Goal: Task Accomplishment & Management: Use online tool/utility

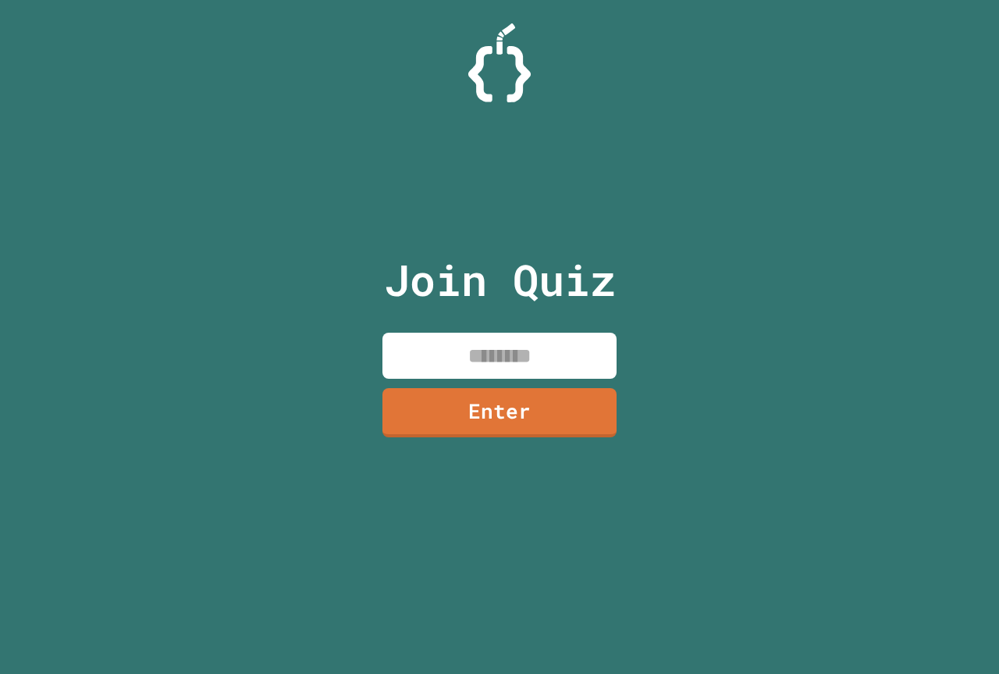
drag, startPoint x: 229, startPoint y: 441, endPoint x: 227, endPoint y: 431, distance: 10.4
drag, startPoint x: 227, startPoint y: 431, endPoint x: 721, endPoint y: 332, distance: 503.9
click at [721, 332] on div "Join Quiz Enter" at bounding box center [499, 337] width 999 height 674
click at [510, 367] on input at bounding box center [499, 355] width 234 height 46
type input "********"
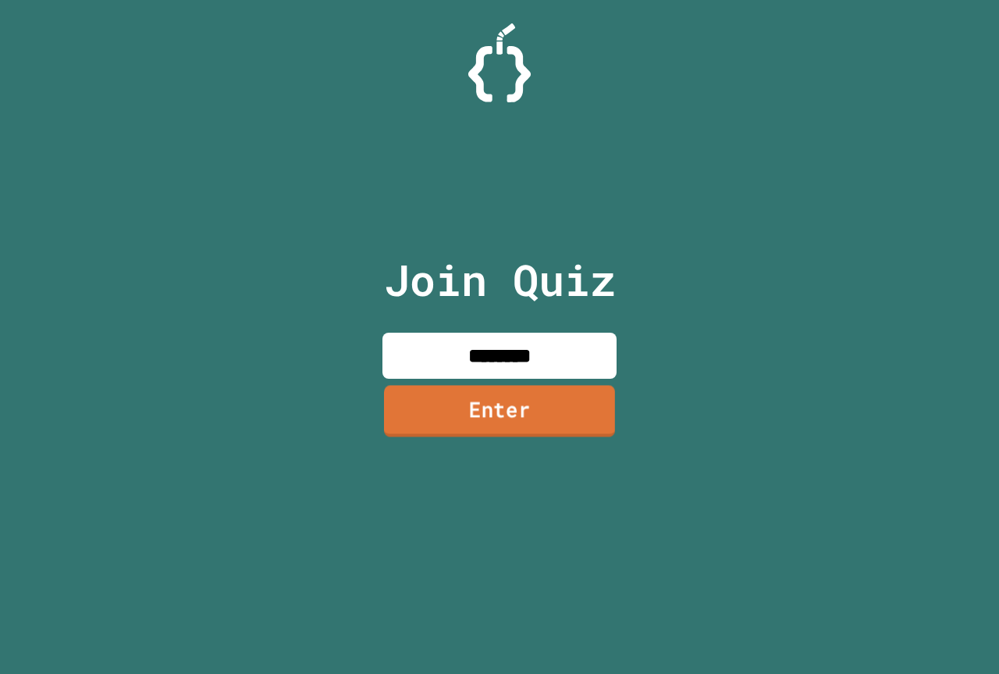
click at [533, 406] on link "Enter" at bounding box center [499, 411] width 231 height 52
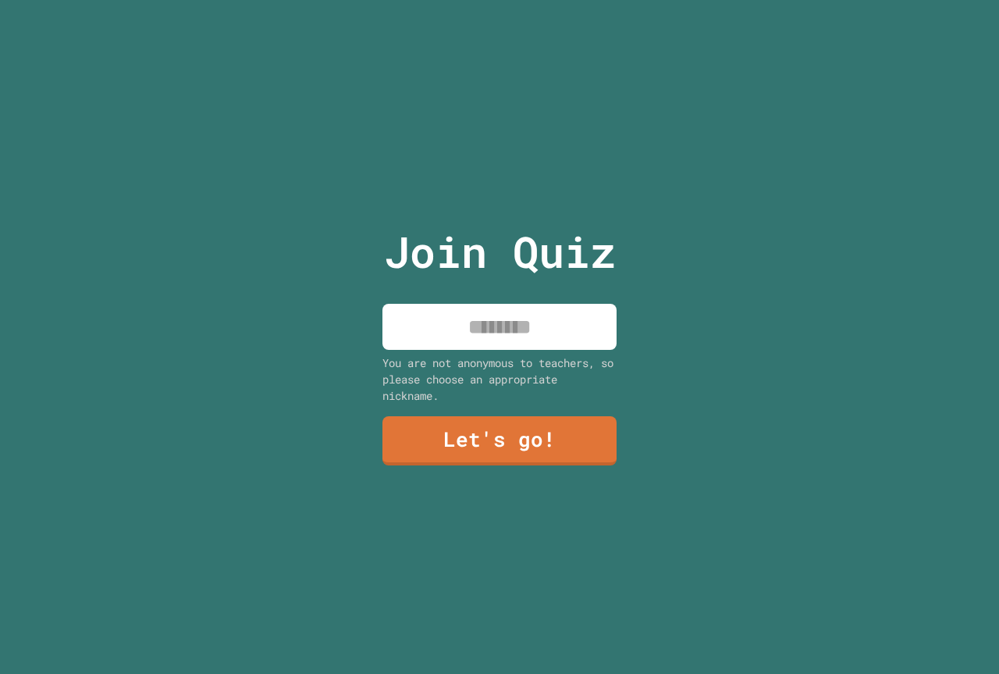
click at [517, 338] on input at bounding box center [499, 327] width 234 height 46
type input "*****"
click at [505, 442] on link "Let's go!" at bounding box center [499, 440] width 229 height 52
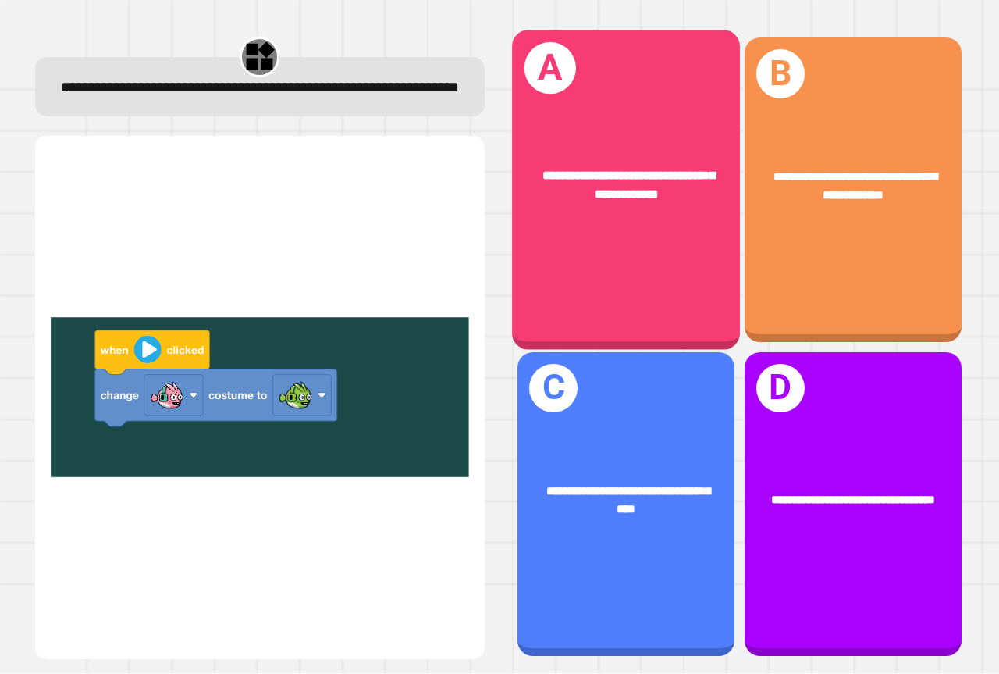
click at [627, 232] on div "**********" at bounding box center [626, 189] width 228 height 319
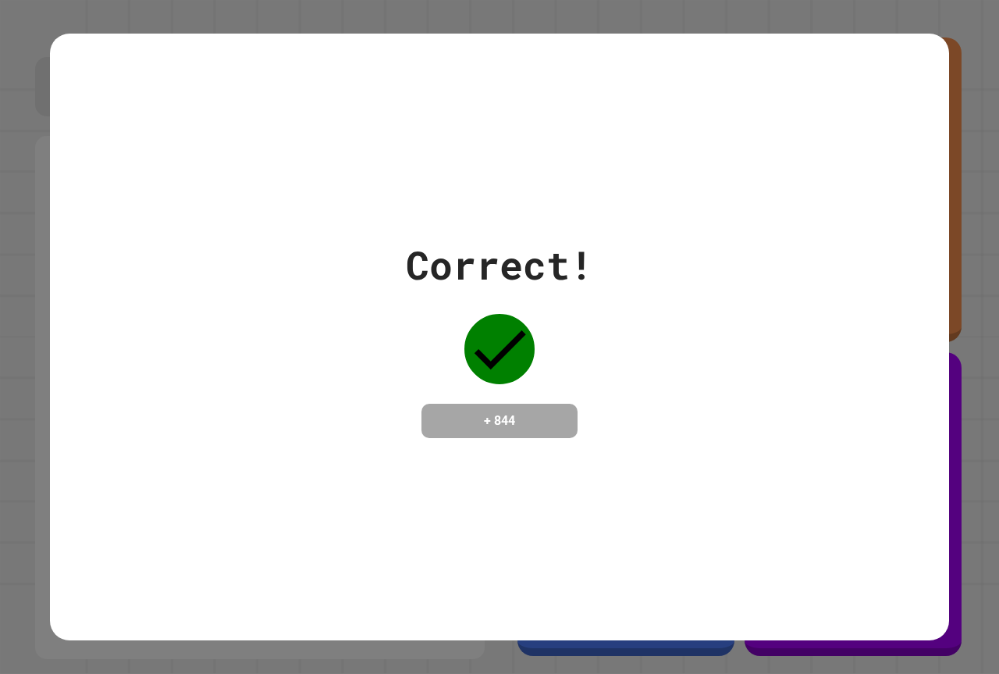
click at [411, 542] on div "Correct! + 844" at bounding box center [499, 337] width 899 height 606
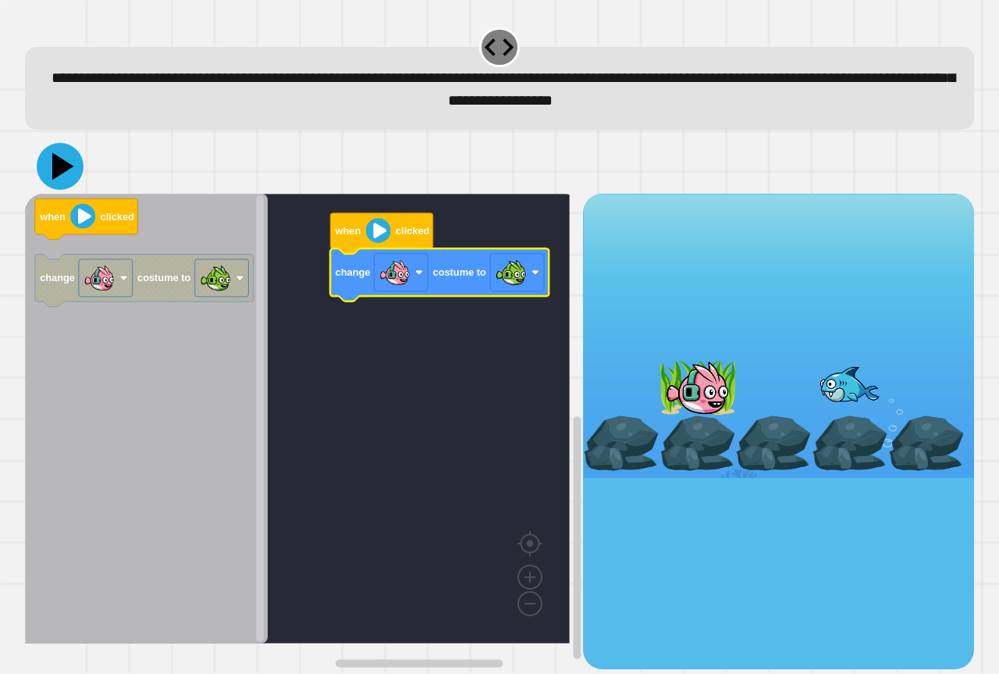
click at [59, 172] on icon at bounding box center [63, 166] width 22 height 27
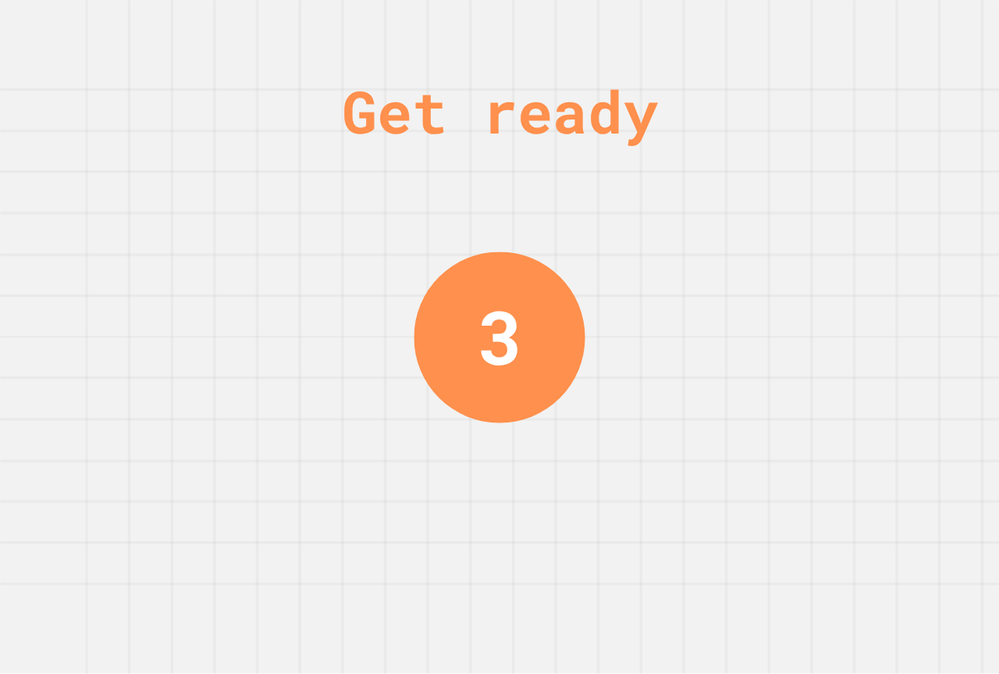
click at [500, 457] on div "Get ready 3" at bounding box center [499, 337] width 117 height 674
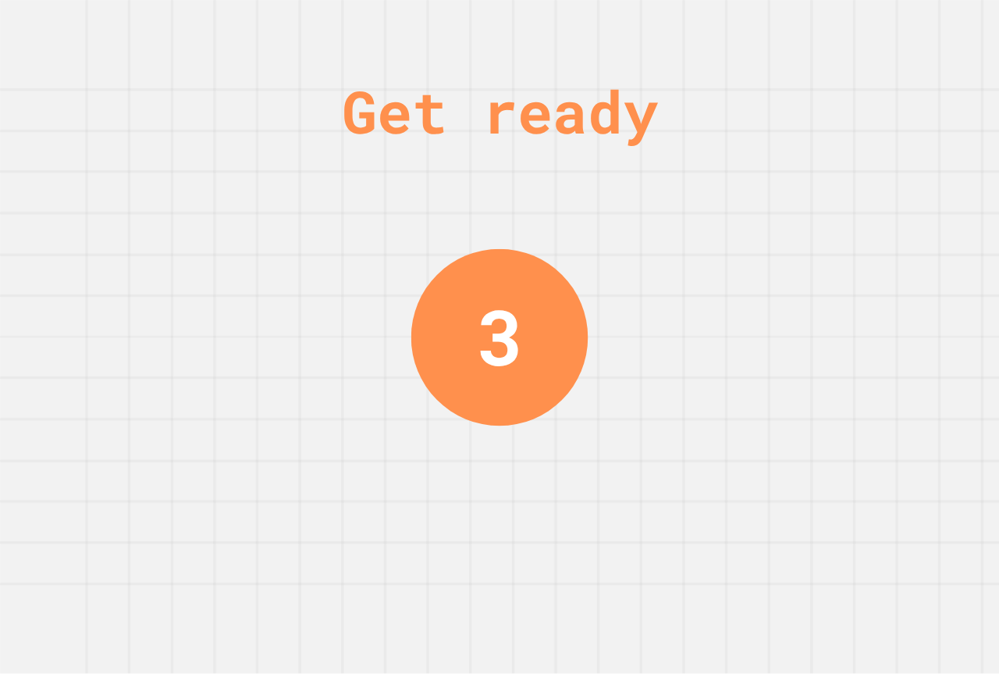
click at [501, 457] on div "Get ready 3" at bounding box center [499, 337] width 117 height 674
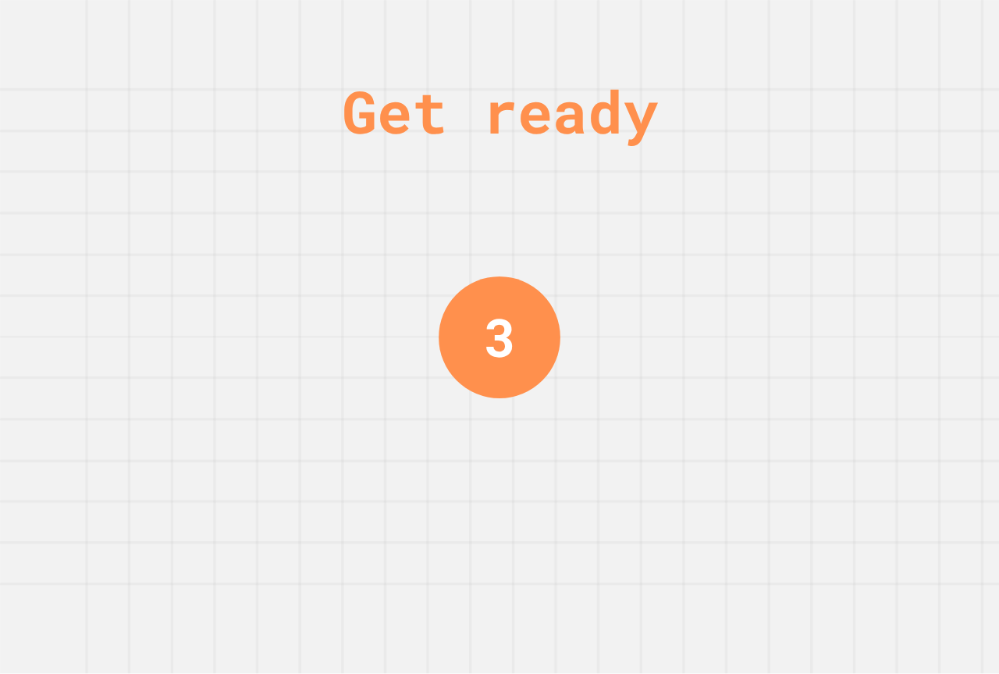
drag, startPoint x: 513, startPoint y: 456, endPoint x: 565, endPoint y: 429, distance: 58.6
click at [531, 439] on div "Get ready 3" at bounding box center [499, 337] width 117 height 674
click at [563, 433] on div "Get ready 2" at bounding box center [499, 337] width 999 height 674
drag, startPoint x: 554, startPoint y: 432, endPoint x: 508, endPoint y: 435, distance: 46.1
click at [542, 441] on div "Get ready 2" at bounding box center [499, 337] width 999 height 674
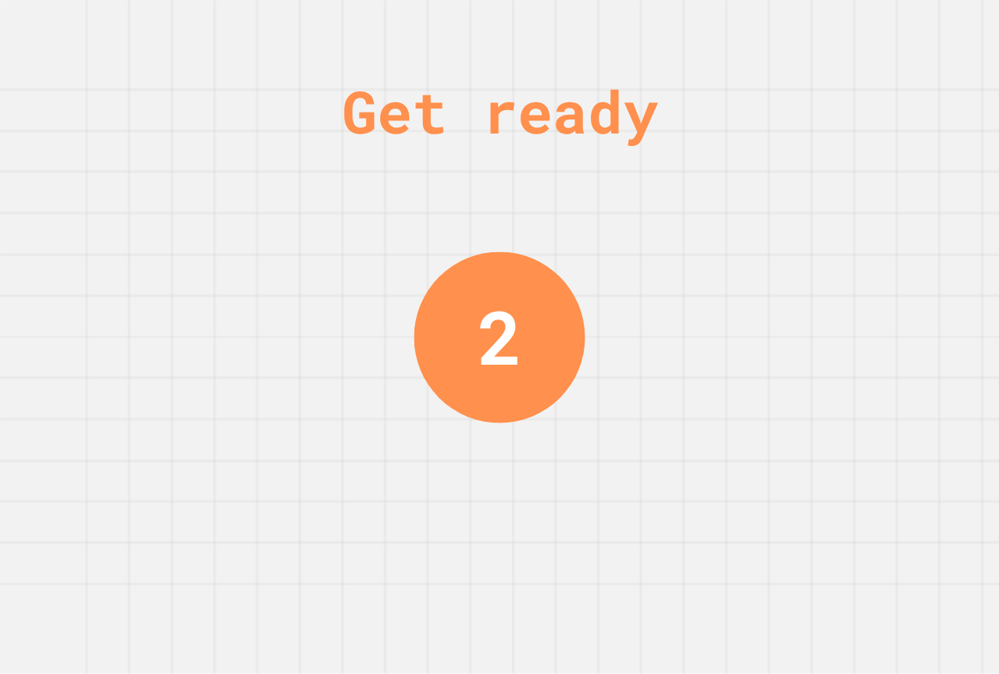
click at [506, 436] on div "Get ready 2" at bounding box center [499, 337] width 117 height 674
click at [509, 438] on div "Get ready 2" at bounding box center [499, 337] width 117 height 674
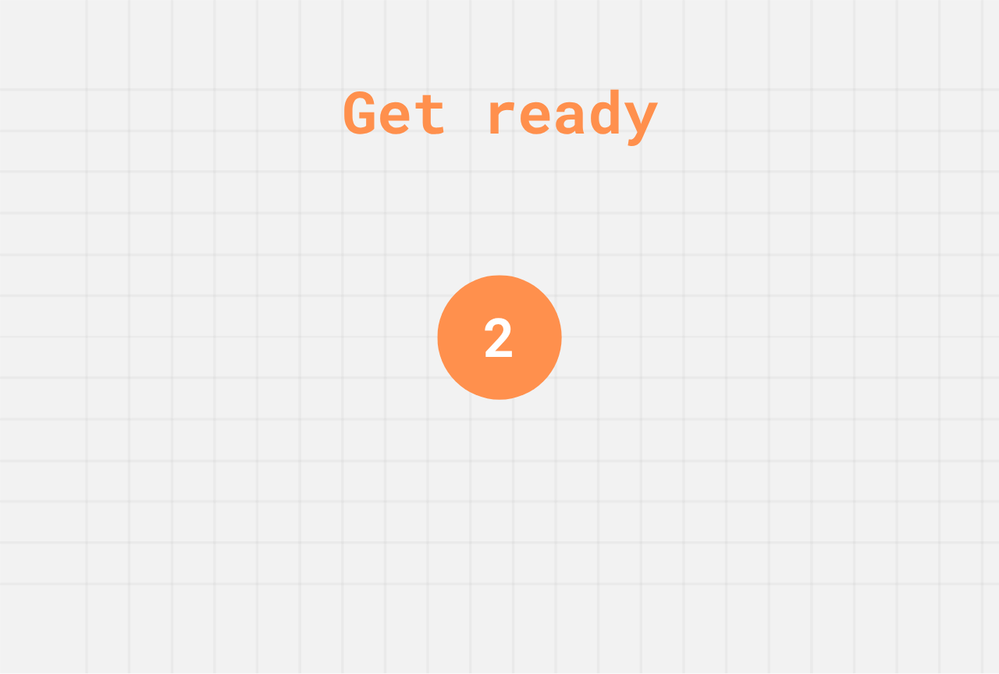
click at [506, 440] on div "Get ready 2" at bounding box center [499, 337] width 117 height 674
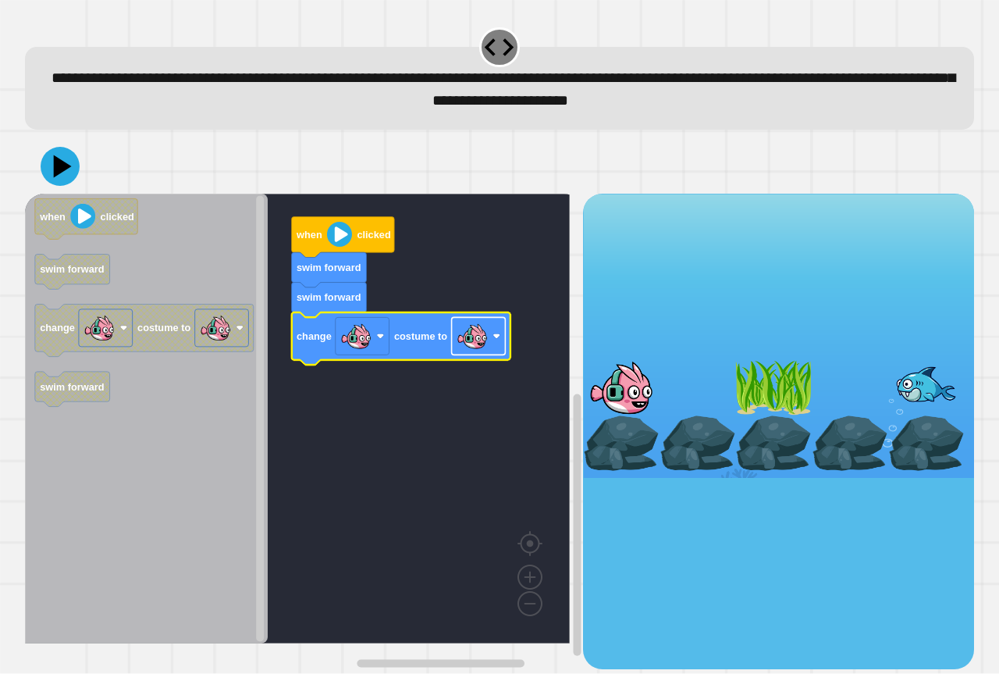
click at [480, 343] on image "Blockly Workspace" at bounding box center [472, 336] width 31 height 31
click at [62, 177] on icon at bounding box center [60, 166] width 47 height 47
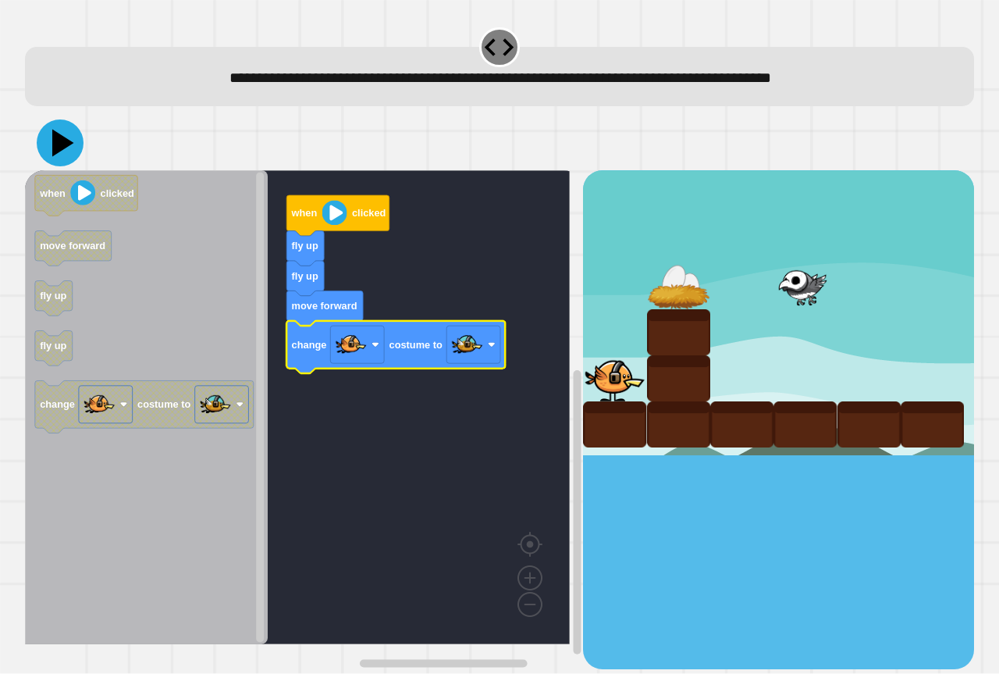
click at [57, 140] on icon at bounding box center [63, 143] width 22 height 27
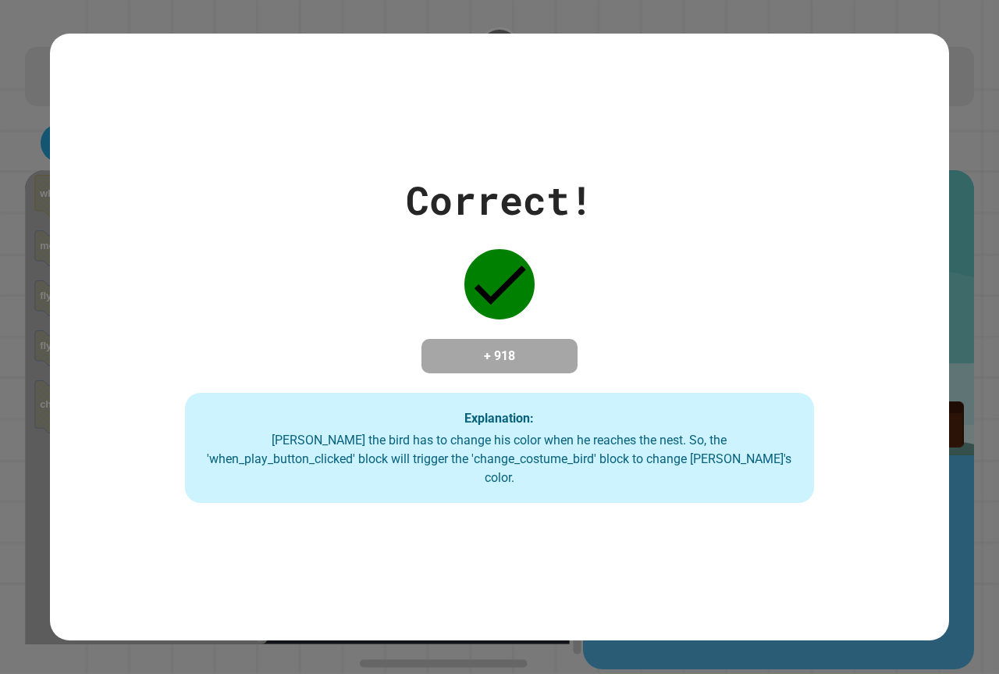
click at [368, 276] on div "Correct! + 918 Explanation: [PERSON_NAME] the bird has to change his color when…" at bounding box center [499, 337] width 899 height 332
drag, startPoint x: 428, startPoint y: 370, endPoint x: 805, endPoint y: 332, distance: 378.8
click at [805, 332] on div "Correct! + 918 Explanation: [PERSON_NAME] the bird has to change his color when…" at bounding box center [499, 337] width 899 height 332
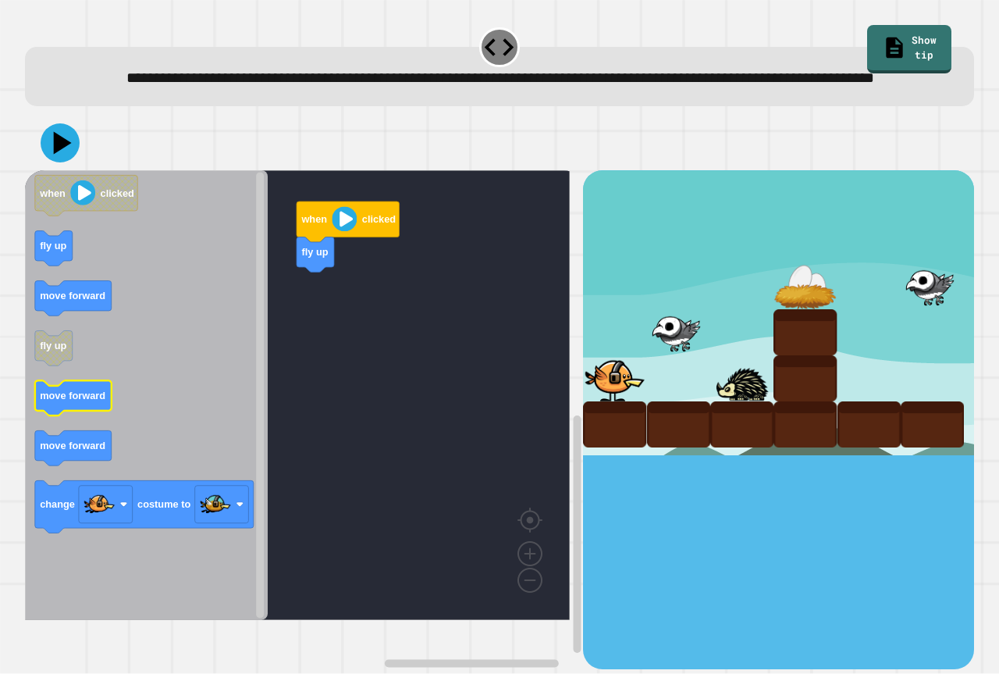
click at [61, 416] on icon "Blockly Workspace" at bounding box center [73, 398] width 76 height 35
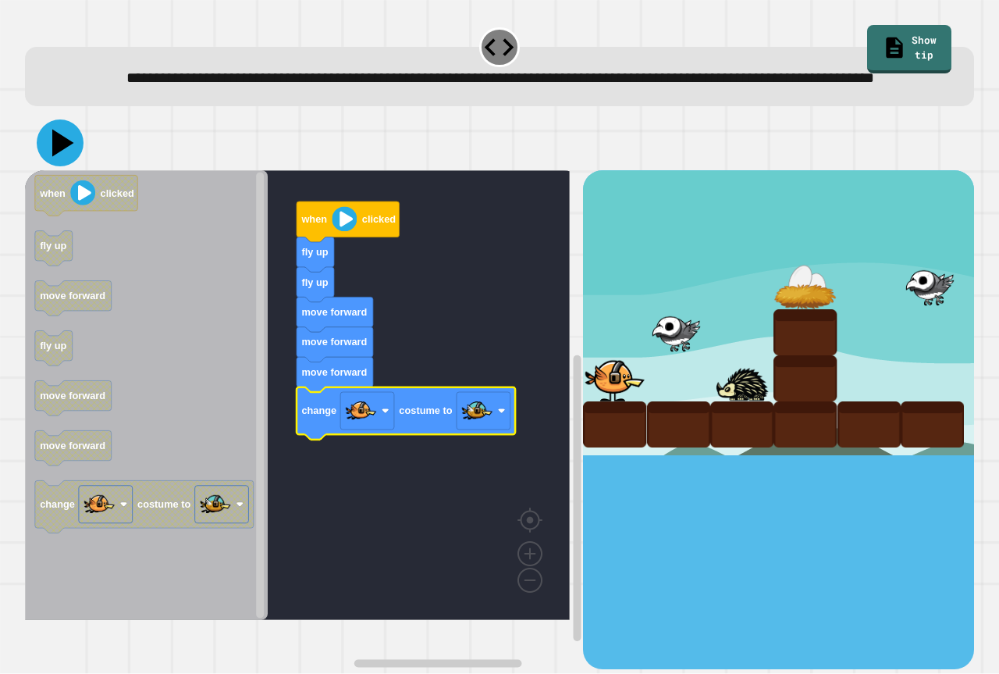
click at [72, 166] on icon at bounding box center [60, 142] width 47 height 47
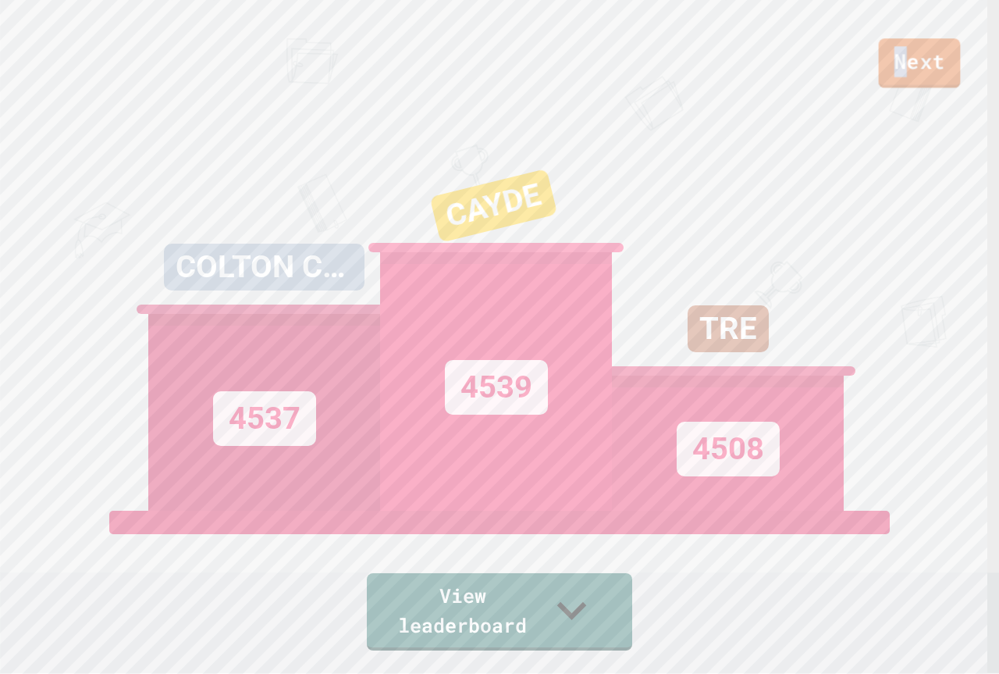
drag, startPoint x: 913, startPoint y: 37, endPoint x: 910, endPoint y: 54, distance: 17.5
click at [910, 44] on div "Next" at bounding box center [499, 44] width 999 height 88
click at [917, 69] on link "Next" at bounding box center [919, 63] width 81 height 52
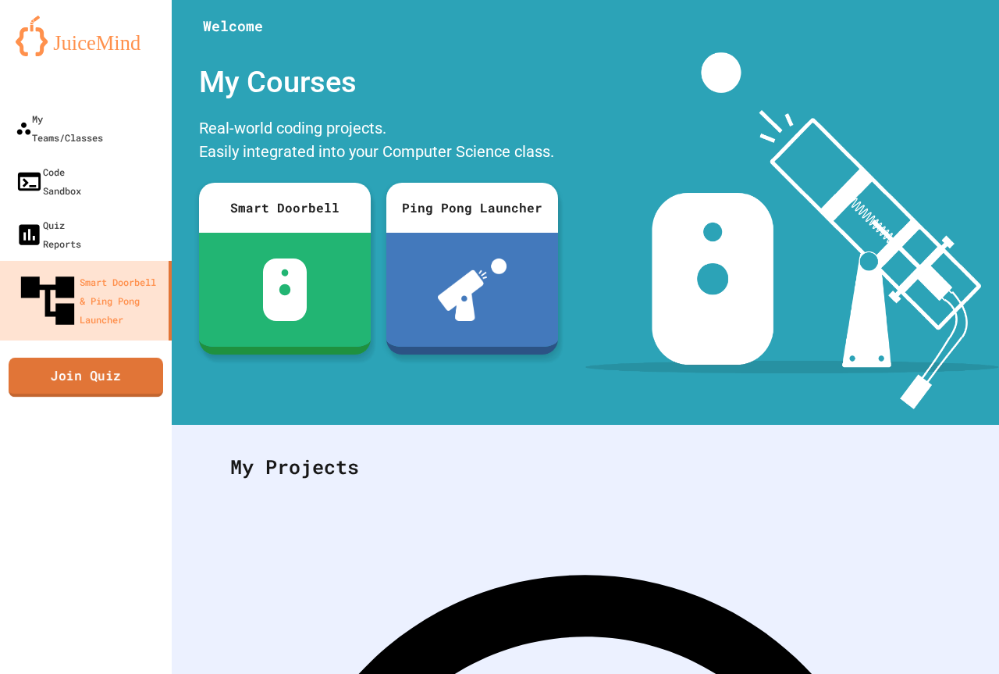
click at [131, 357] on link "Join Quiz" at bounding box center [86, 376] width 155 height 39
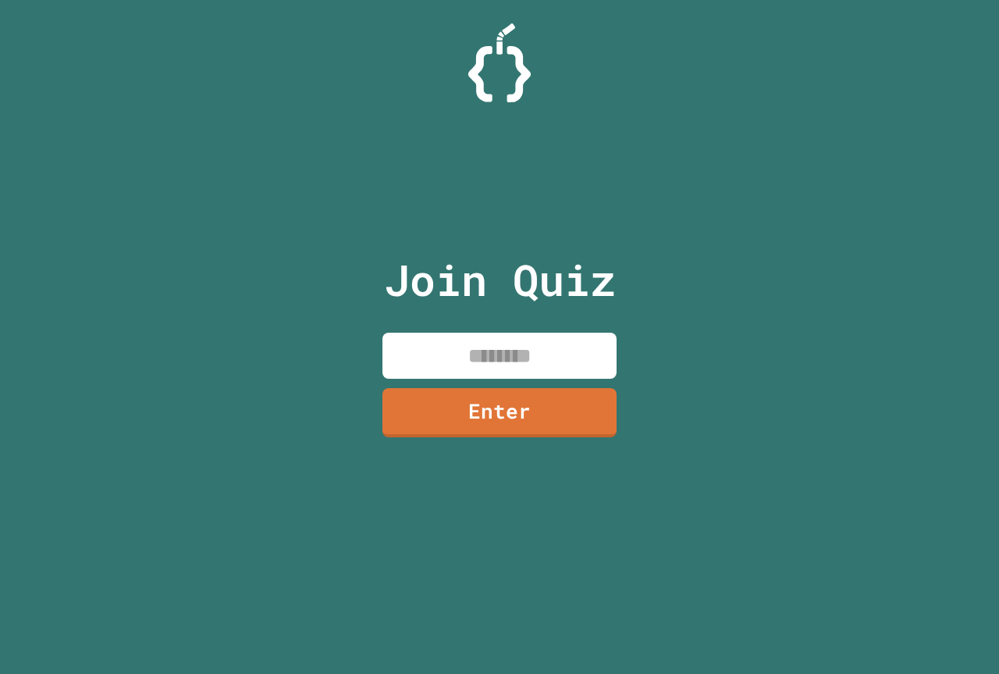
click at [456, 345] on input at bounding box center [499, 355] width 234 height 46
type input "********"
click at [423, 357] on input "********" at bounding box center [499, 355] width 234 height 46
drag, startPoint x: 428, startPoint y: 382, endPoint x: 428, endPoint y: 393, distance: 10.9
click at [428, 383] on div "Join Quiz ******** Enter" at bounding box center [499, 336] width 263 height 595
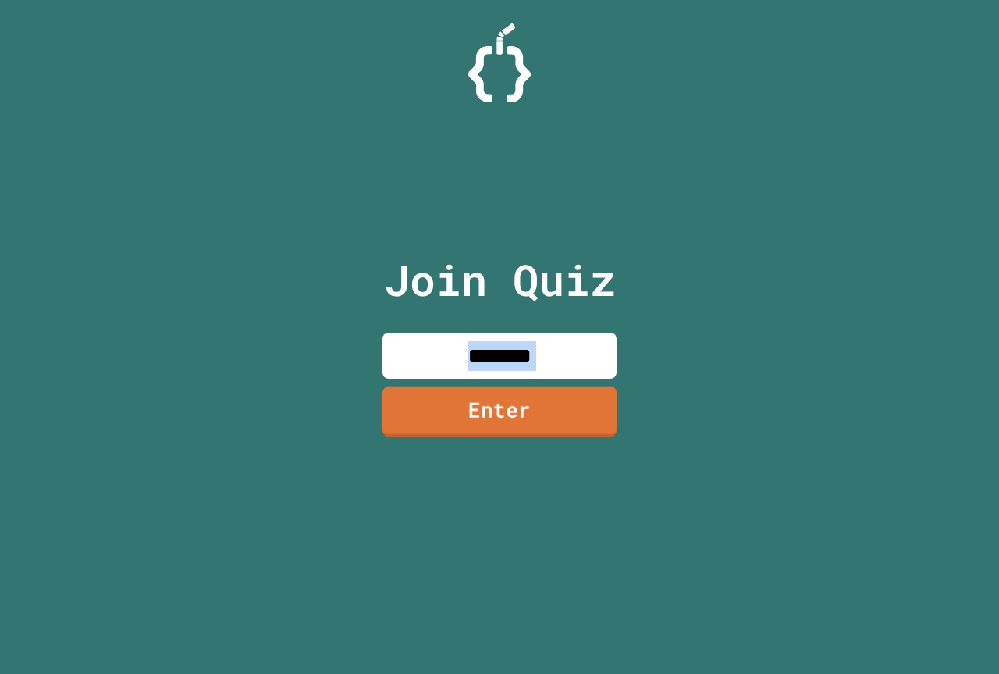
click at [428, 398] on link "Enter" at bounding box center [499, 411] width 234 height 51
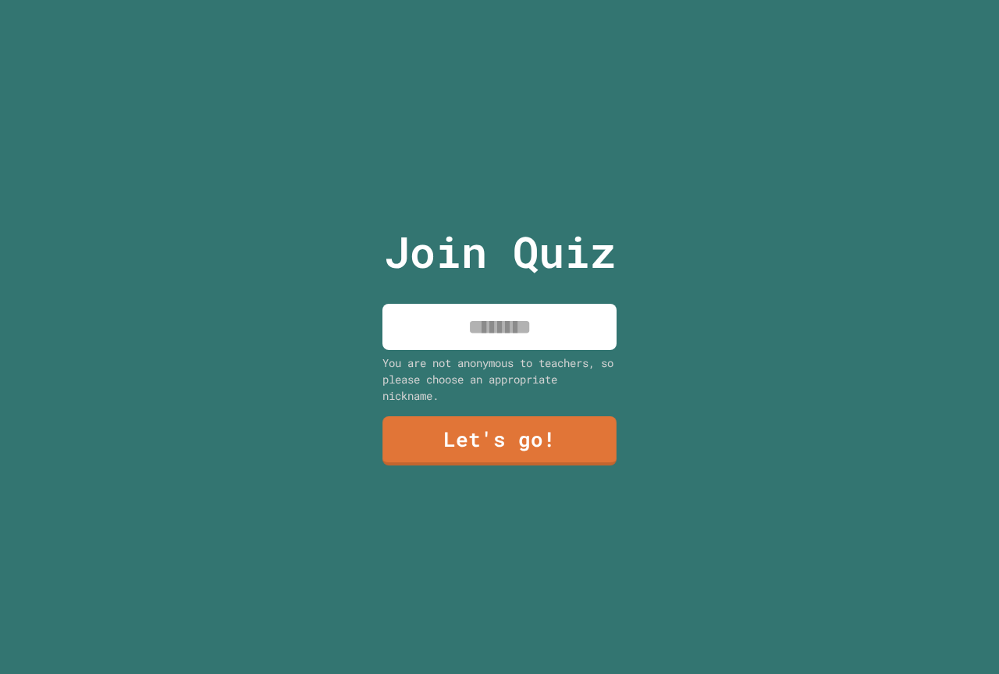
click at [424, 308] on input at bounding box center [499, 327] width 234 height 46
type input "*****"
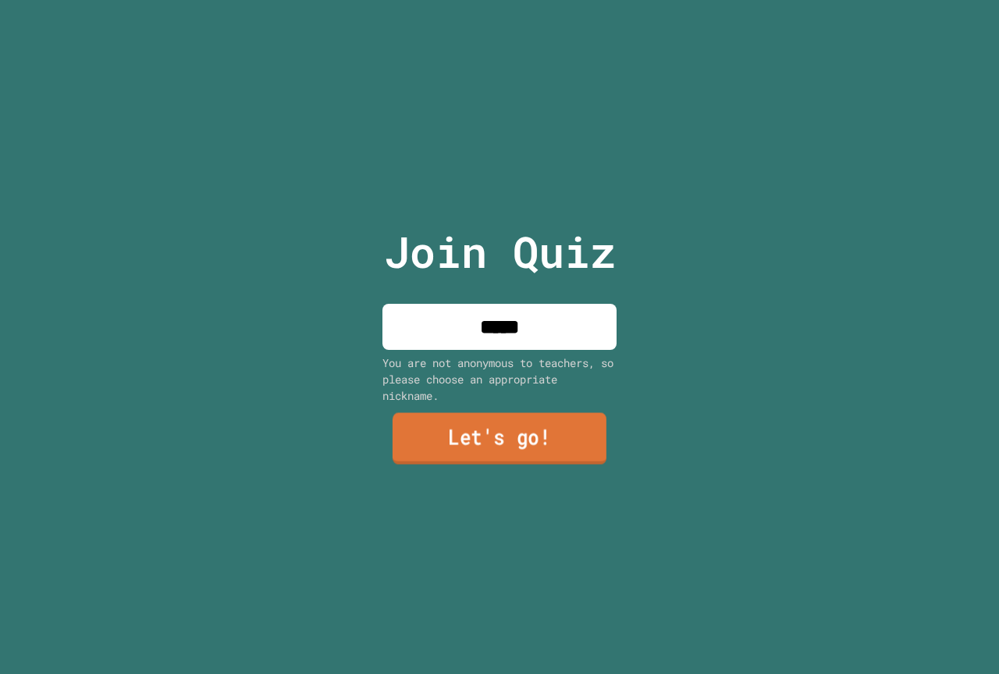
click at [499, 450] on link "Let's go!" at bounding box center [500, 439] width 214 height 52
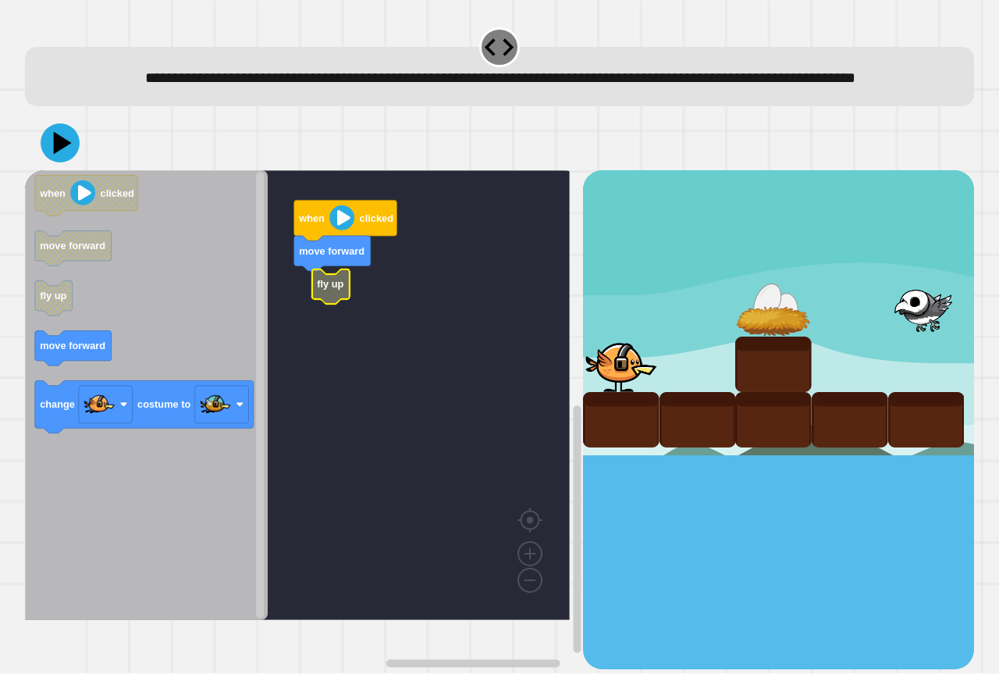
click at [304, 316] on rect "Blockly Workspace" at bounding box center [297, 395] width 545 height 450
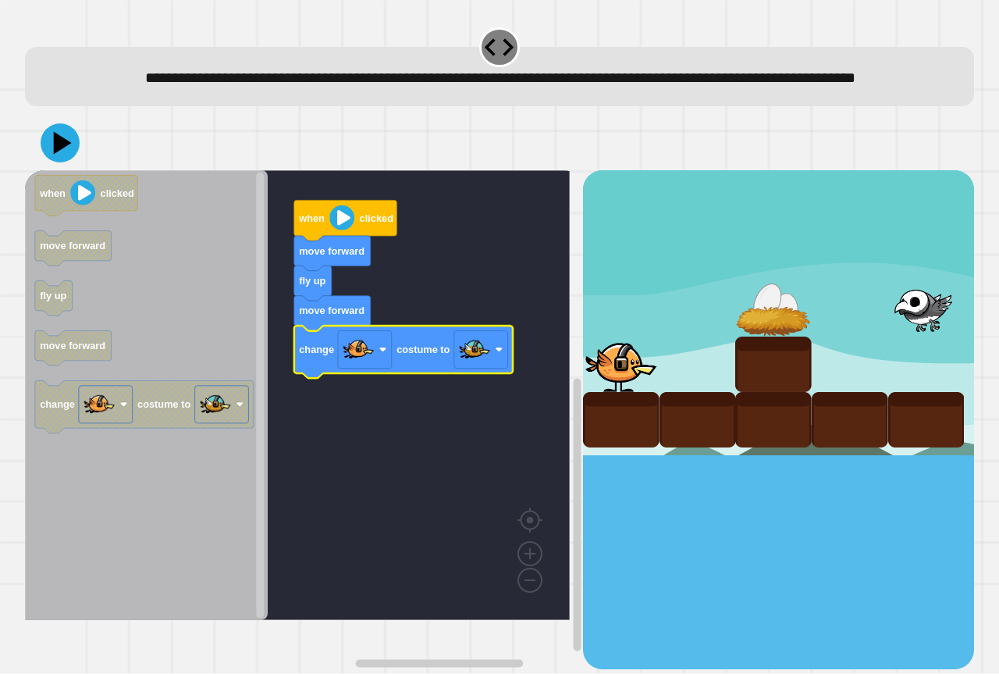
click at [48, 170] on div at bounding box center [499, 143] width 949 height 55
click at [49, 166] on icon at bounding box center [60, 142] width 47 height 47
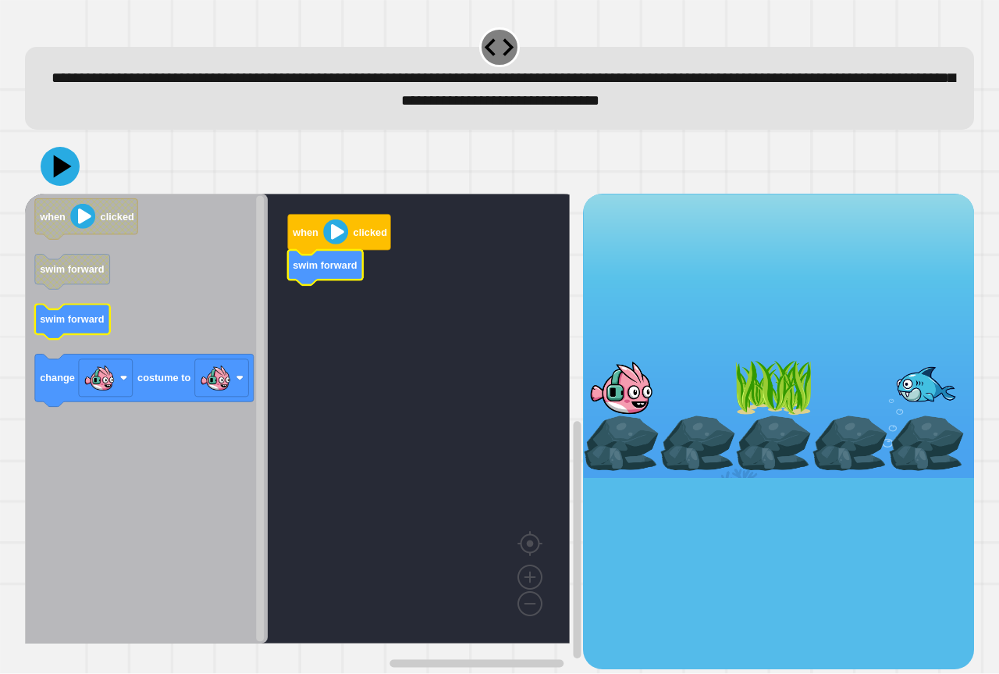
click at [83, 332] on icon "when clicked swim forward swim forward change costume to" at bounding box center [146, 419] width 243 height 450
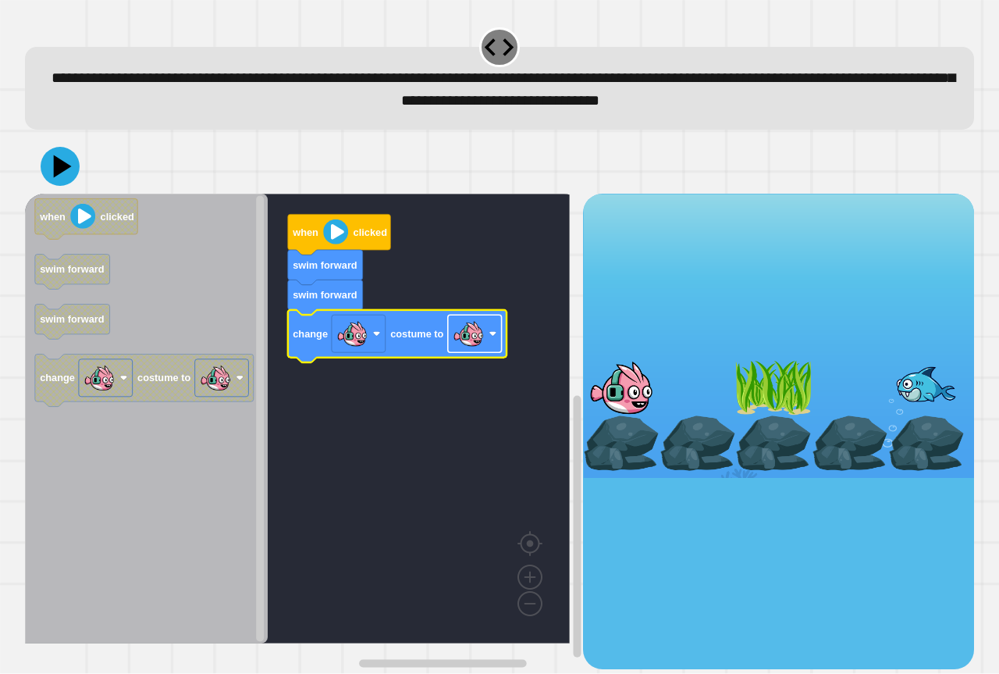
click at [460, 338] on image "Blockly Workspace" at bounding box center [468, 333] width 31 height 31
click at [69, 177] on icon at bounding box center [60, 166] width 39 height 39
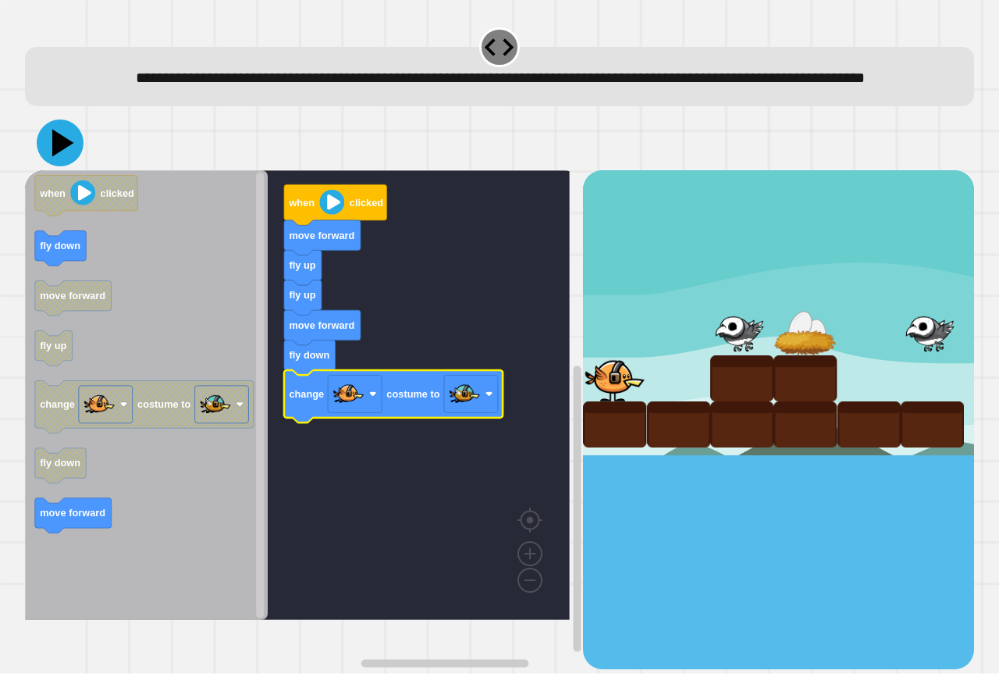
click at [48, 166] on icon at bounding box center [60, 142] width 47 height 47
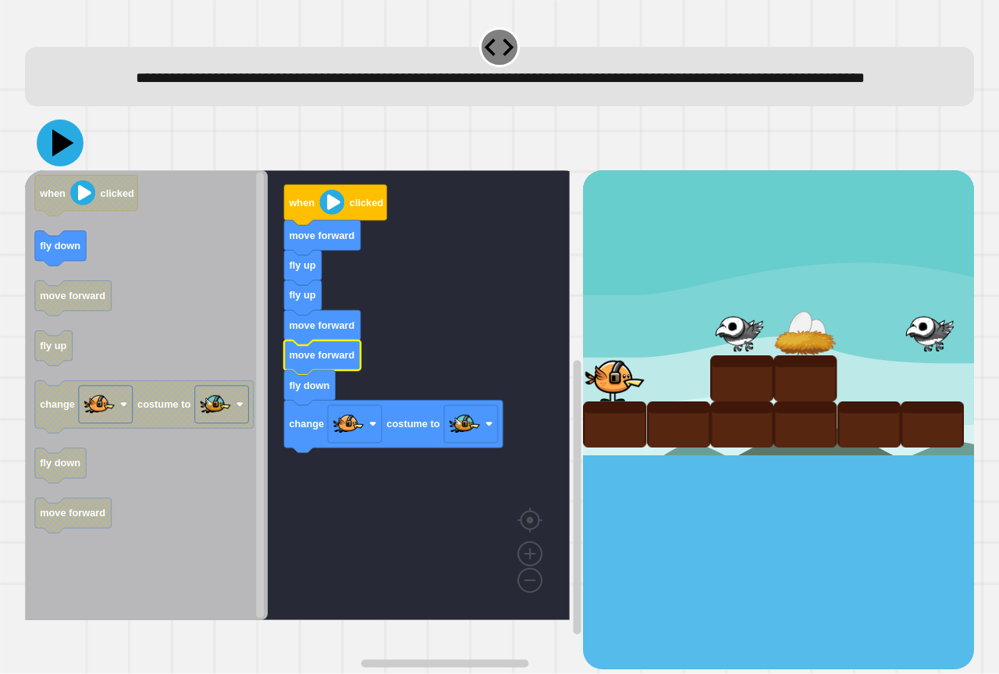
click at [55, 157] on icon at bounding box center [63, 143] width 22 height 27
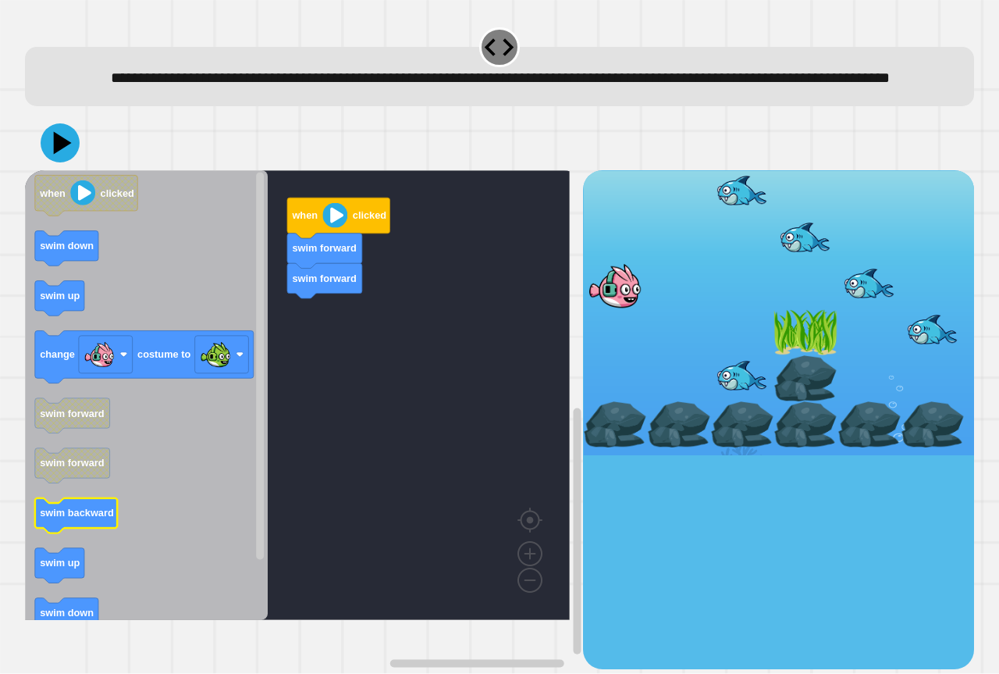
click at [56, 519] on text "swim backward" at bounding box center [77, 513] width 74 height 12
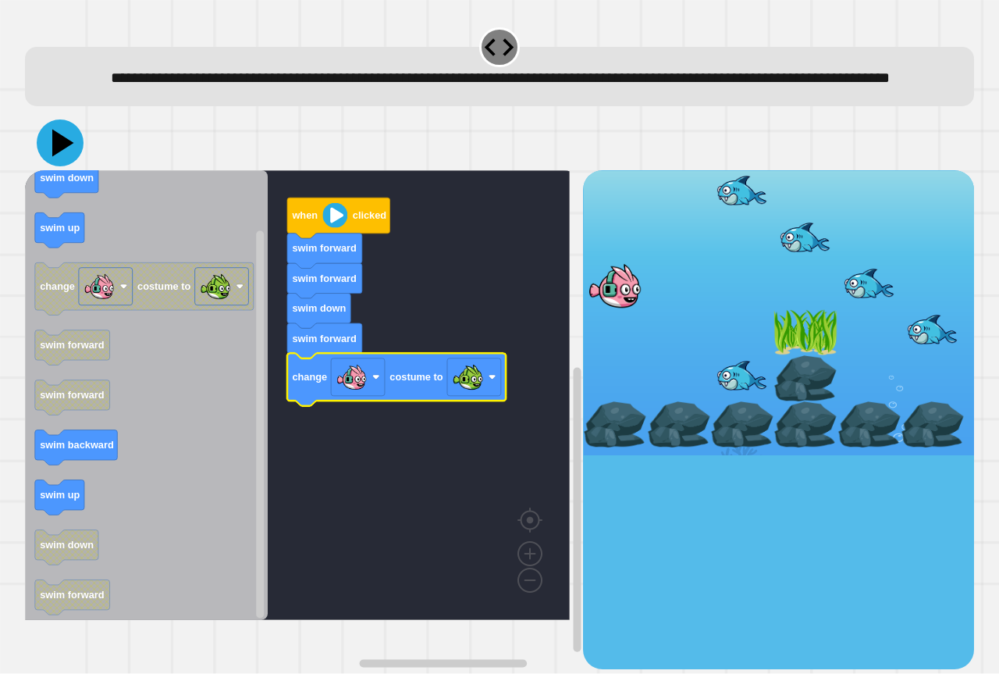
click at [44, 162] on icon at bounding box center [60, 142] width 47 height 47
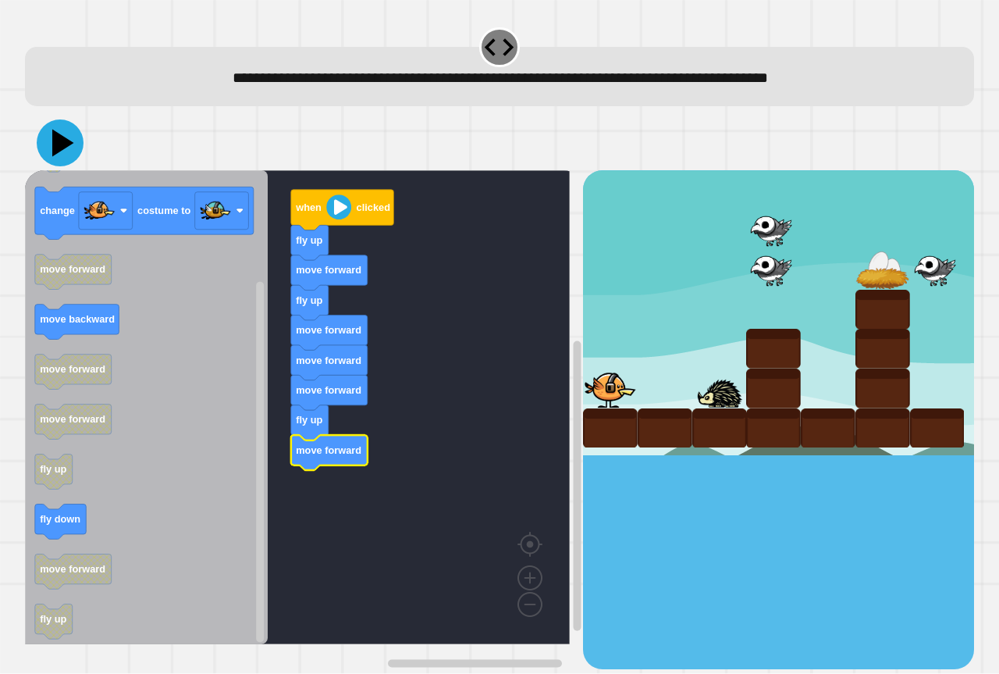
click at [58, 140] on icon at bounding box center [63, 143] width 22 height 27
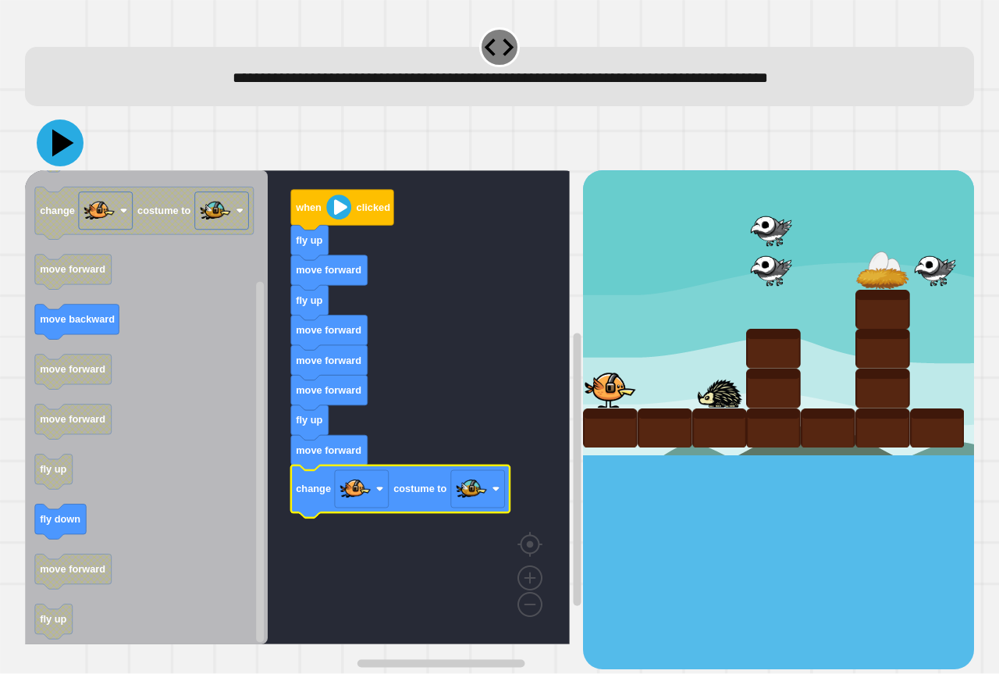
click at [62, 148] on icon at bounding box center [63, 143] width 22 height 27
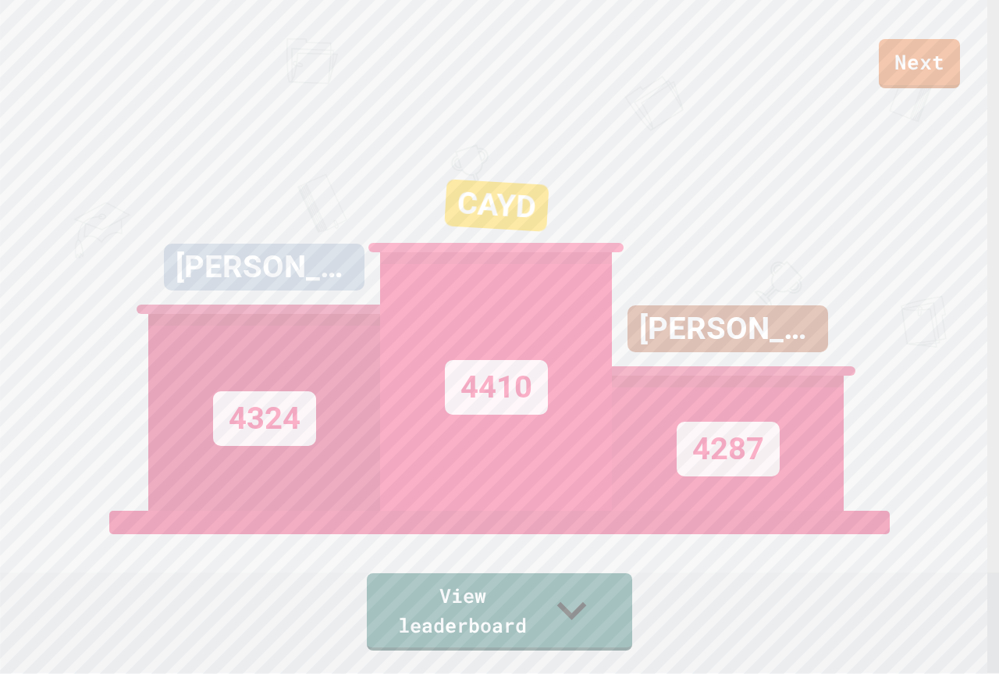
click at [883, 59] on div "Next" at bounding box center [499, 44] width 999 height 88
click at [913, 73] on link "Next" at bounding box center [919, 62] width 79 height 52
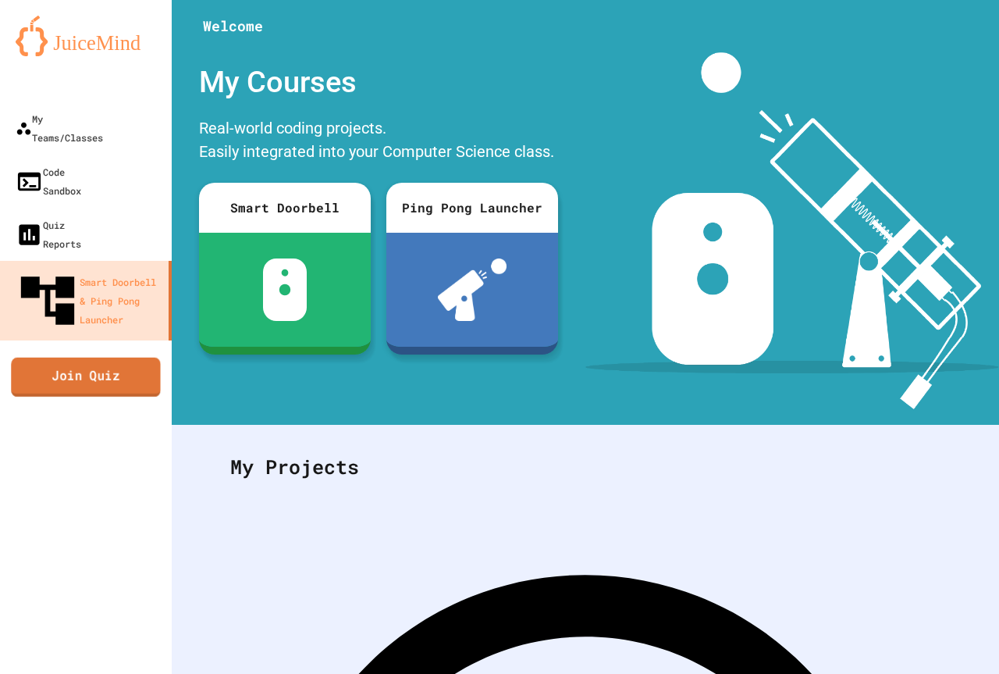
click at [81, 357] on link "Join Quiz" at bounding box center [85, 376] width 149 height 39
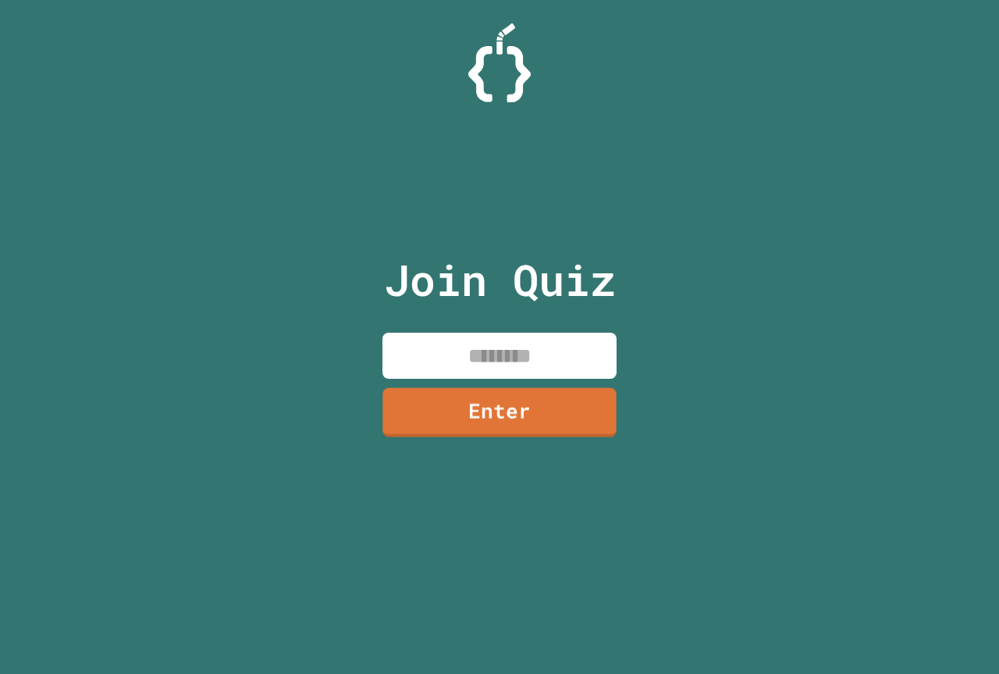
click at [475, 368] on input at bounding box center [499, 355] width 234 height 46
paste input "********"
type input "********"
click at [498, 400] on link "Enter" at bounding box center [500, 410] width 218 height 52
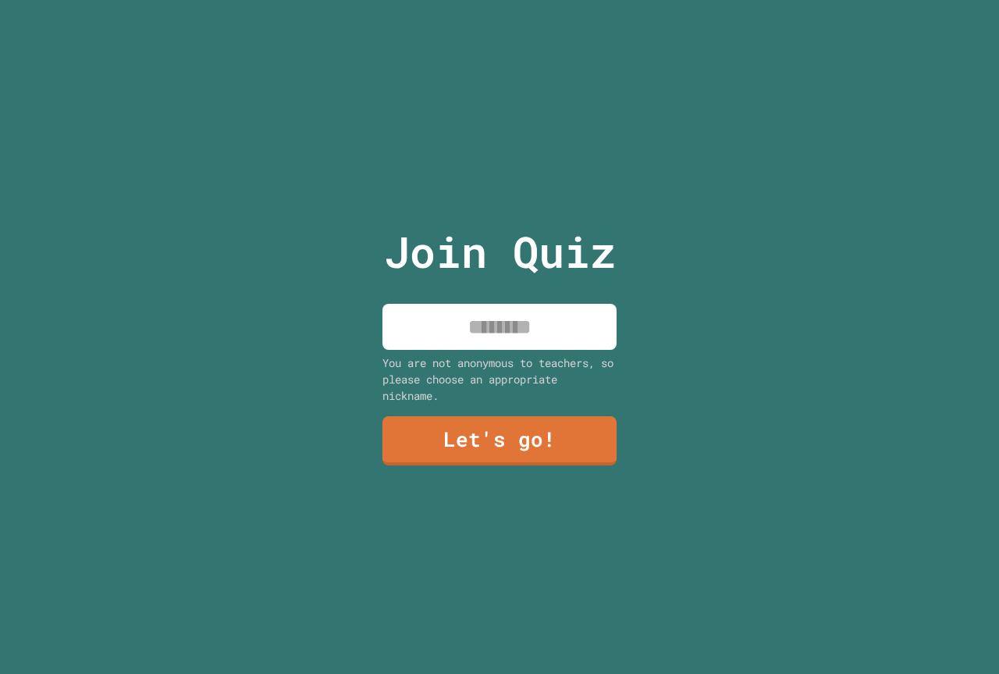
click at [472, 288] on div "Join Quiz You are not anonymous to teachers, so please choose an appropriate ni…" at bounding box center [499, 337] width 263 height 674
click at [466, 310] on input at bounding box center [499, 327] width 234 height 46
type input "**********"
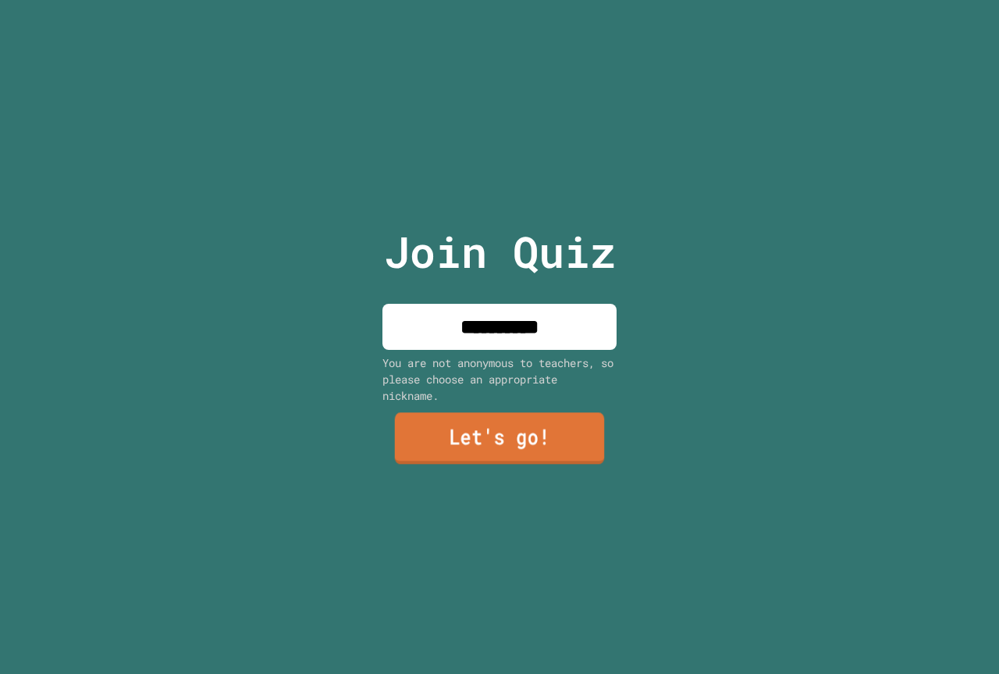
click at [463, 436] on link "Let's go!" at bounding box center [499, 439] width 209 height 52
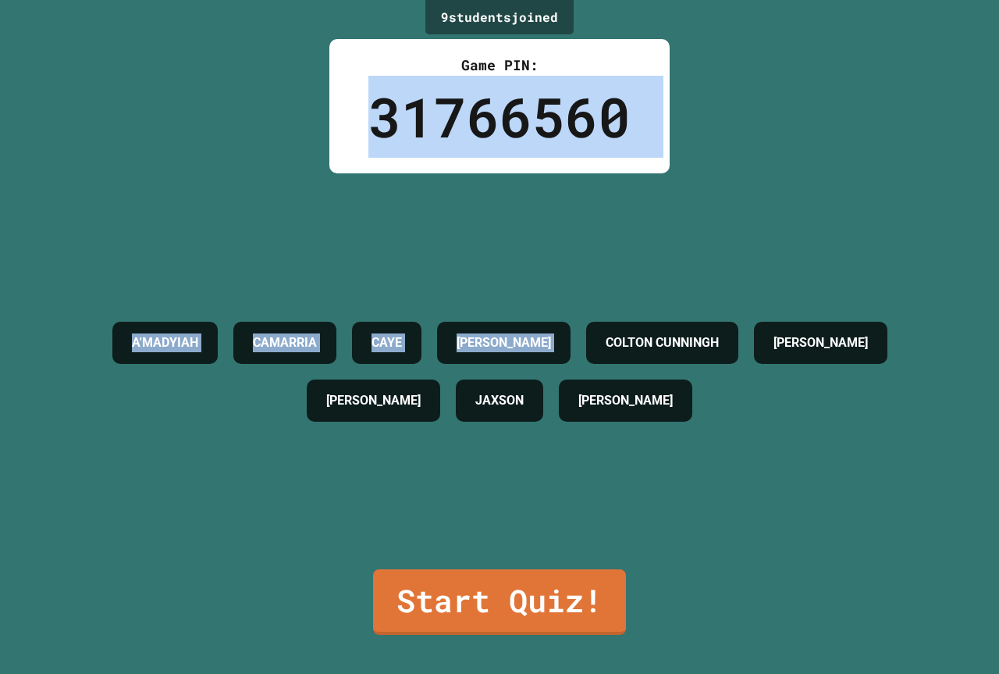
drag, startPoint x: 368, startPoint y: 121, endPoint x: 644, endPoint y: 189, distance: 284.5
click at [638, 190] on div "9 student s joined Game PIN: 31766560 A'MADYIAH CAMARRIA CAYE [PERSON_NAME] CUN…" at bounding box center [499, 337] width 999 height 674
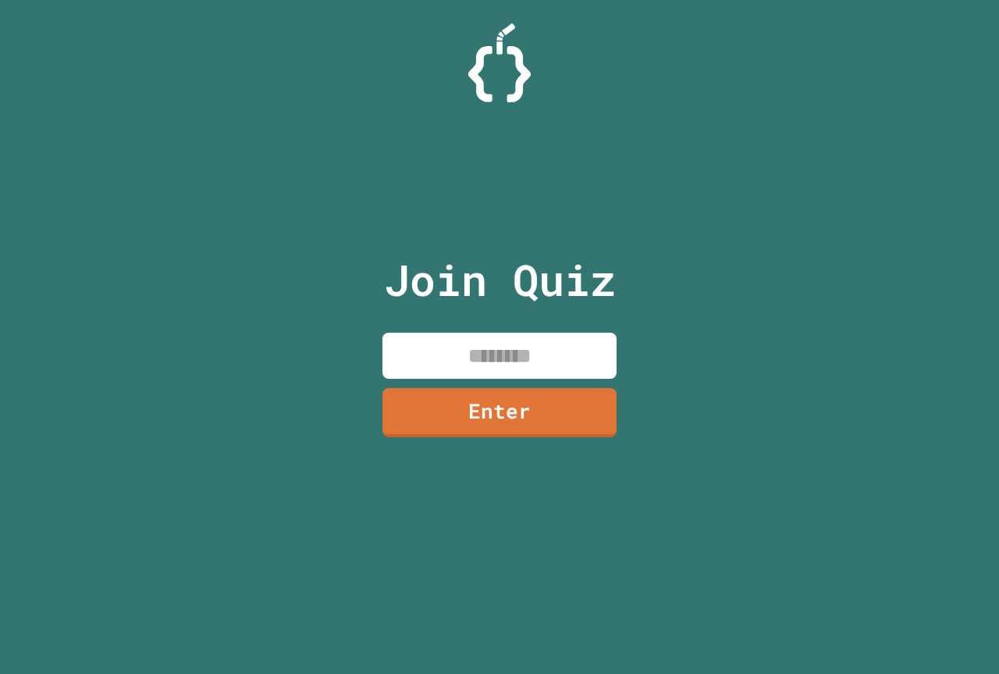
click at [468, 343] on input at bounding box center [499, 355] width 234 height 46
paste input
click at [511, 364] on input at bounding box center [499, 355] width 234 height 46
paste input
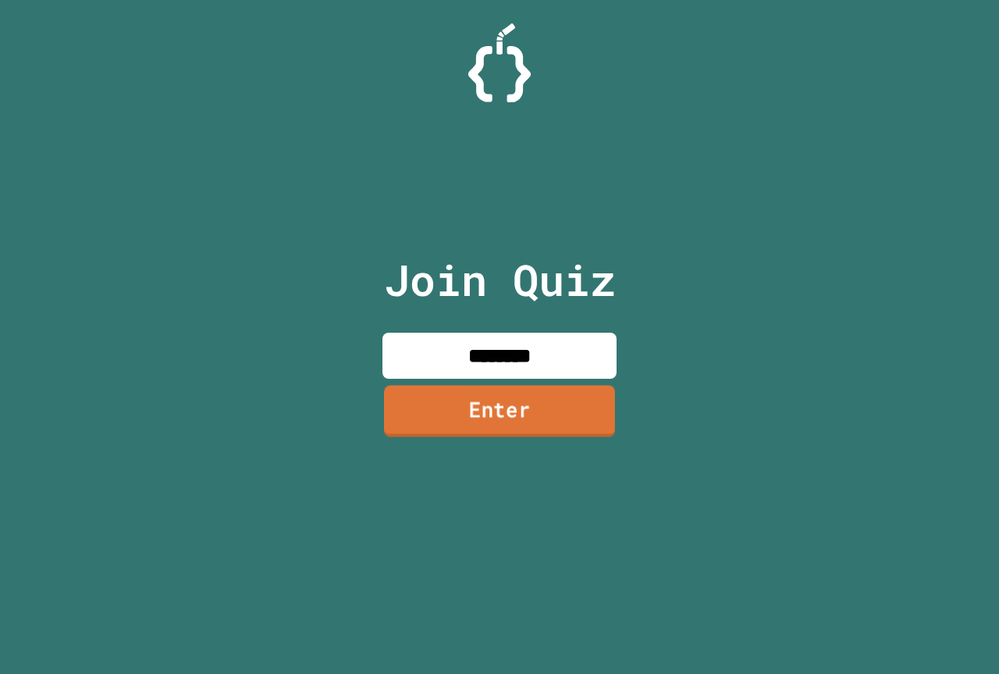
click at [524, 403] on link "Enter" at bounding box center [499, 411] width 231 height 52
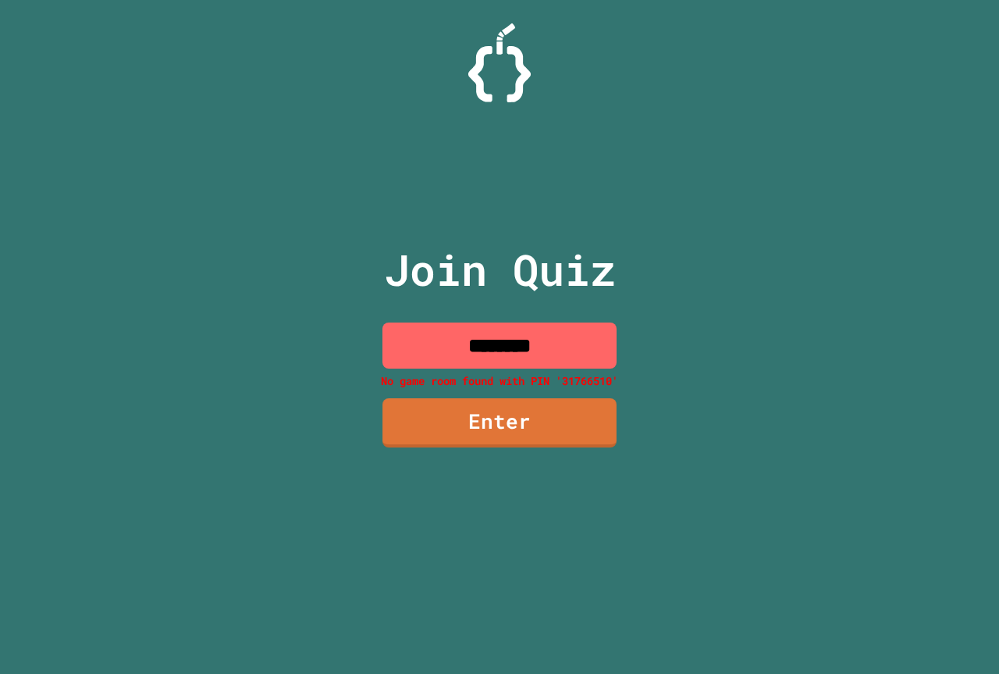
click at [549, 349] on input "********" at bounding box center [499, 345] width 234 height 46
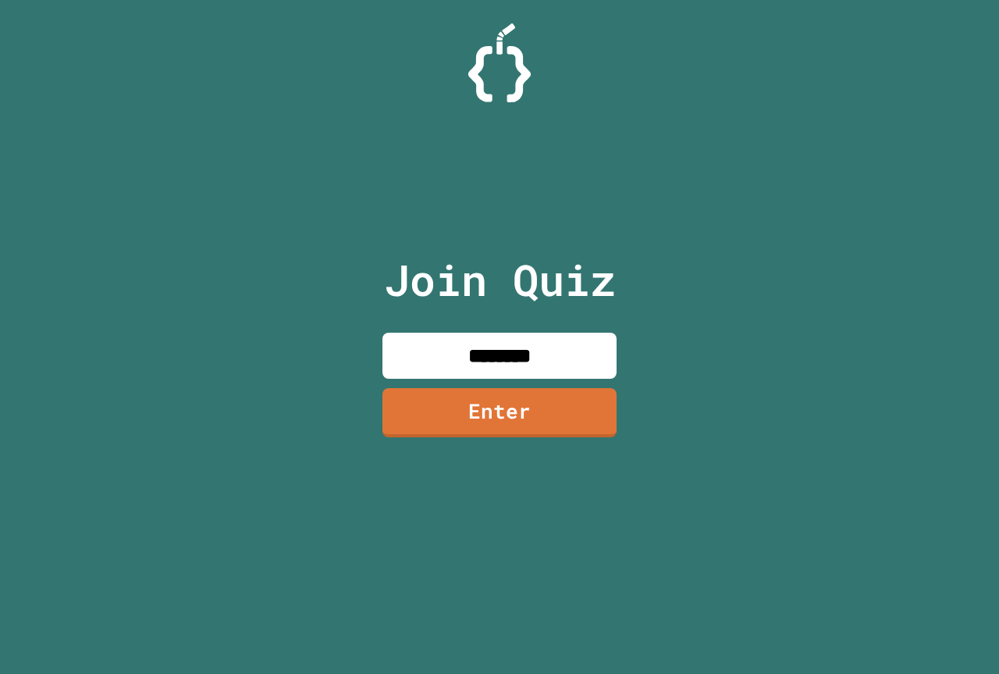
type input "********"
drag, startPoint x: 508, startPoint y: 418, endPoint x: 507, endPoint y: 389, distance: 28.9
click at [507, 389] on link "Enter" at bounding box center [499, 411] width 234 height 52
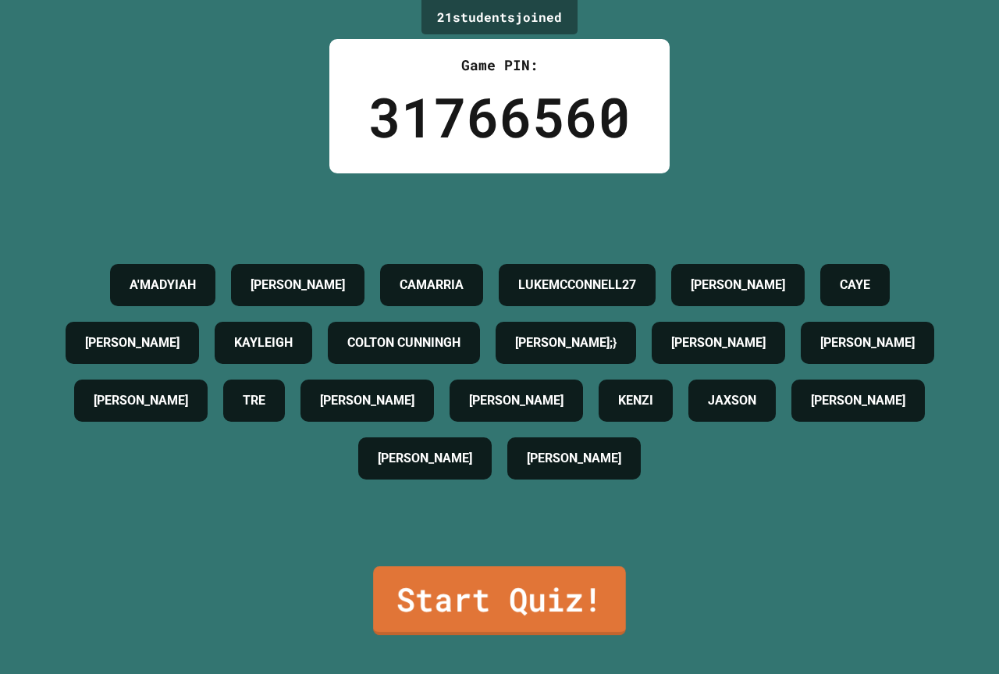
click at [489, 581] on link "Start Quiz!" at bounding box center [499, 600] width 253 height 69
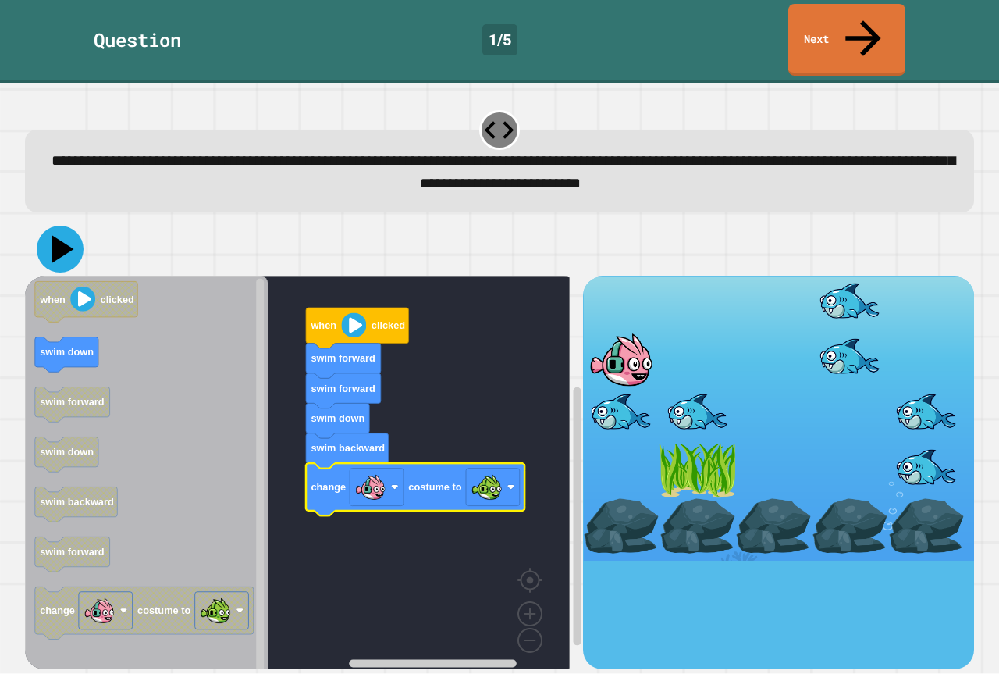
click at [66, 226] on icon at bounding box center [60, 249] width 47 height 47
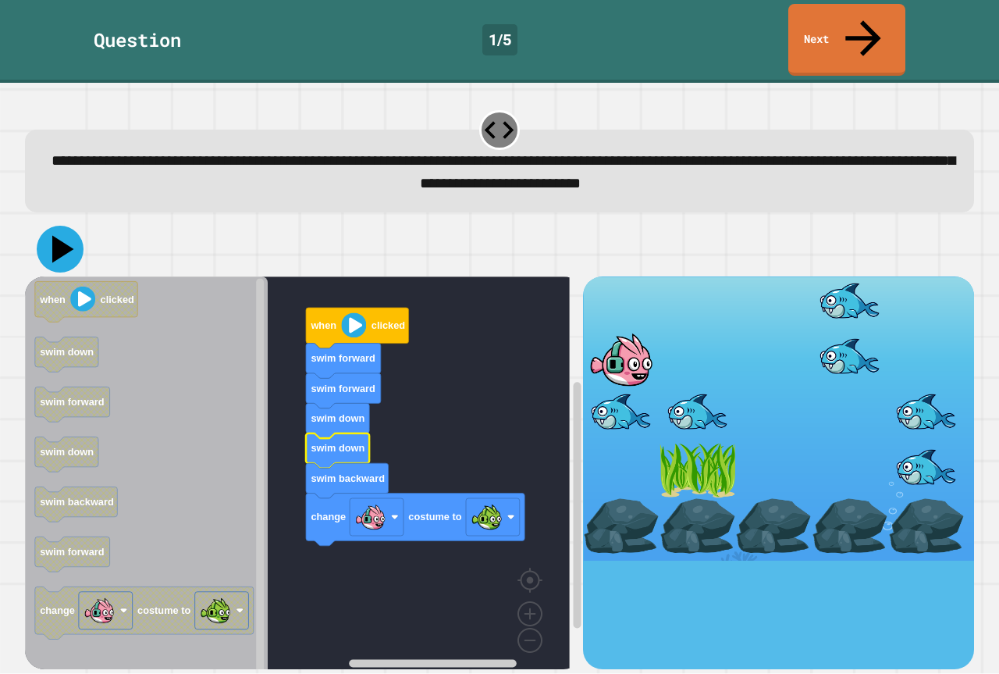
click at [63, 236] on icon at bounding box center [63, 249] width 22 height 27
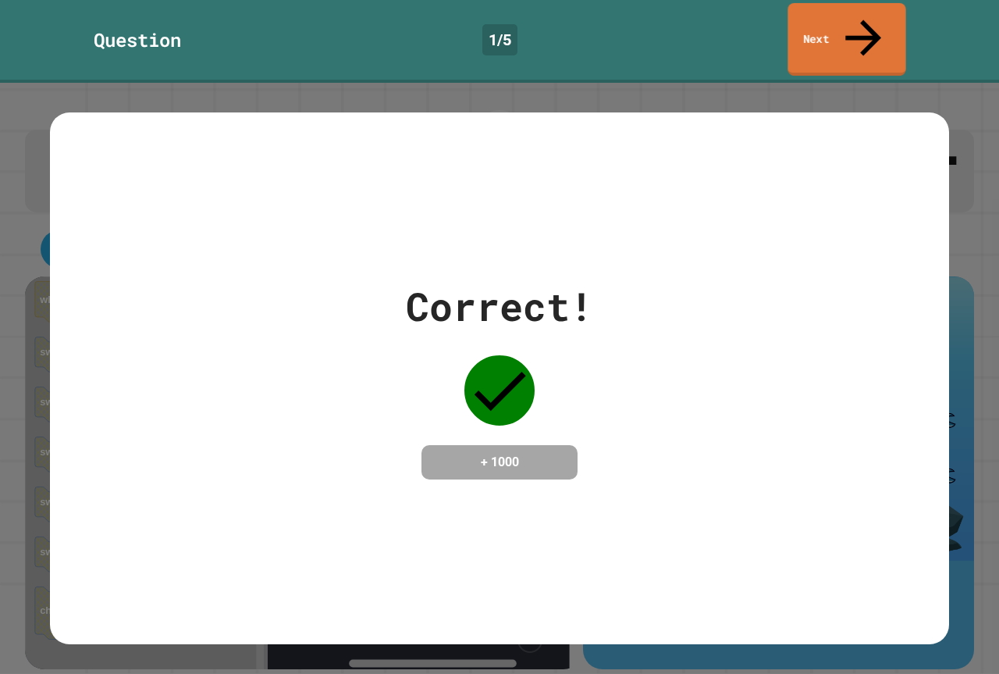
drag, startPoint x: 940, startPoint y: 80, endPoint x: 928, endPoint y: 46, distance: 36.5
click at [968, 88] on div "Correct! + 1000" at bounding box center [499, 378] width 999 height 591
click at [843, 29] on link "Next" at bounding box center [847, 39] width 116 height 76
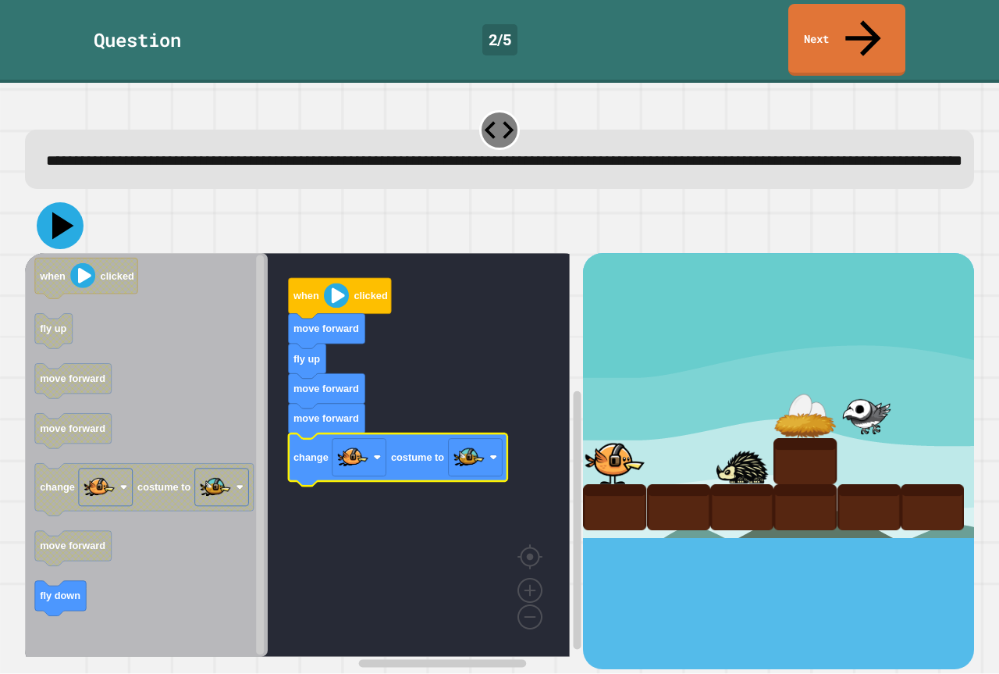
click at [70, 226] on icon at bounding box center [60, 225] width 47 height 47
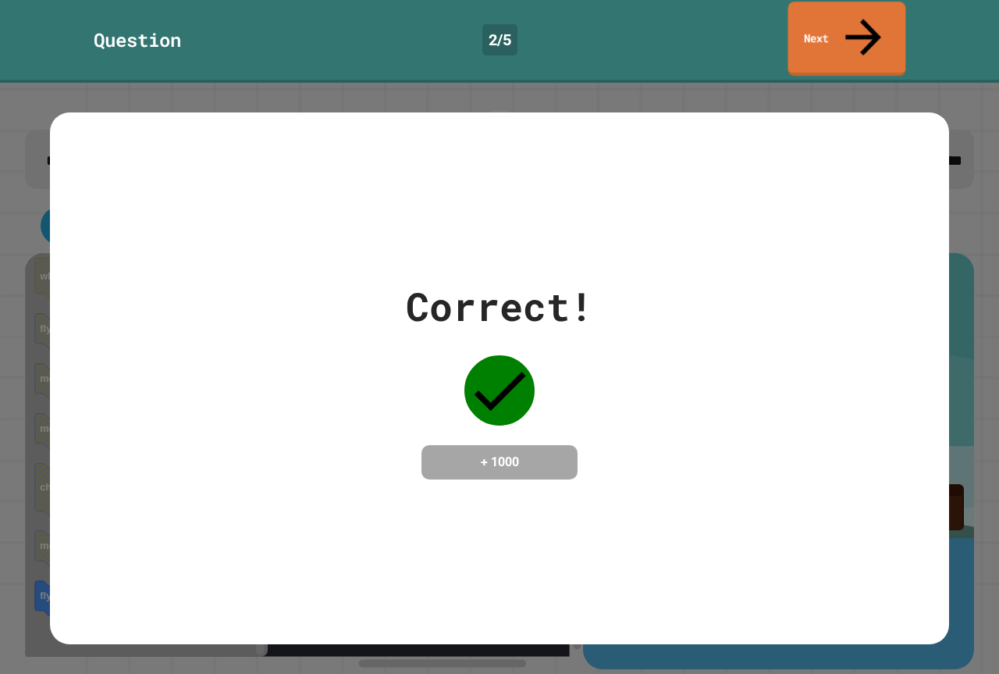
click at [834, 23] on link "Next" at bounding box center [847, 39] width 118 height 74
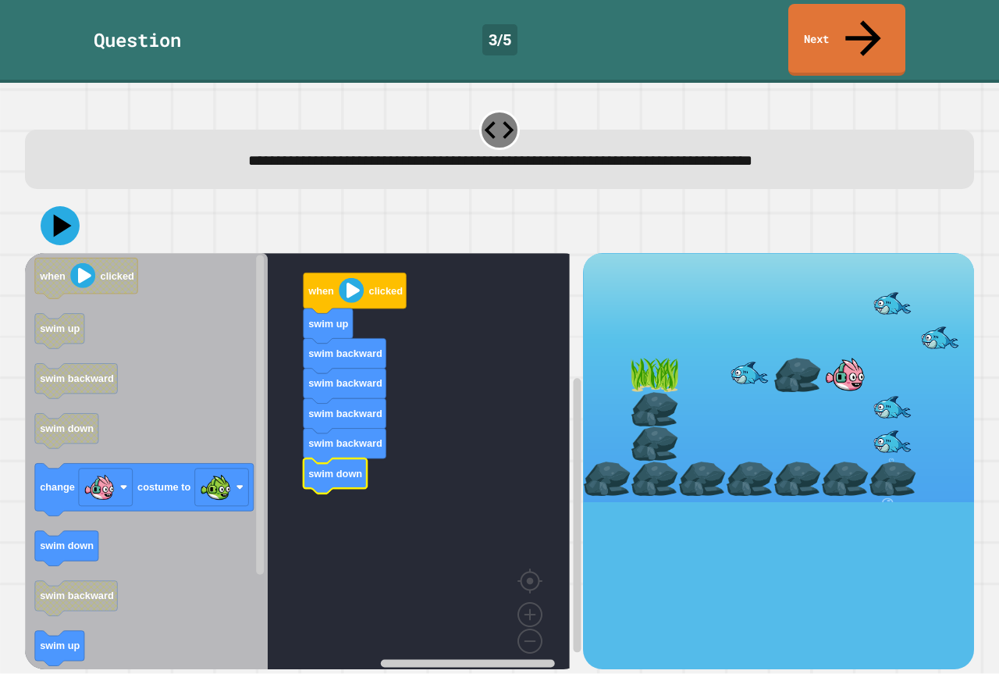
click at [70, 208] on div at bounding box center [499, 225] width 949 height 55
click at [60, 202] on icon at bounding box center [60, 225] width 47 height 47
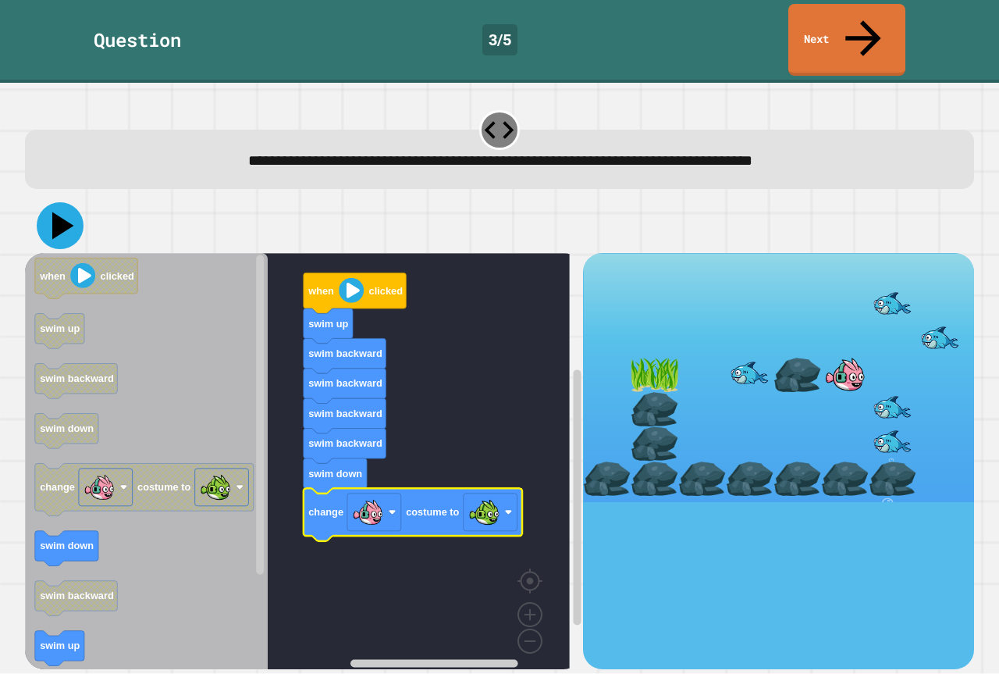
click at [47, 202] on icon at bounding box center [60, 225] width 47 height 47
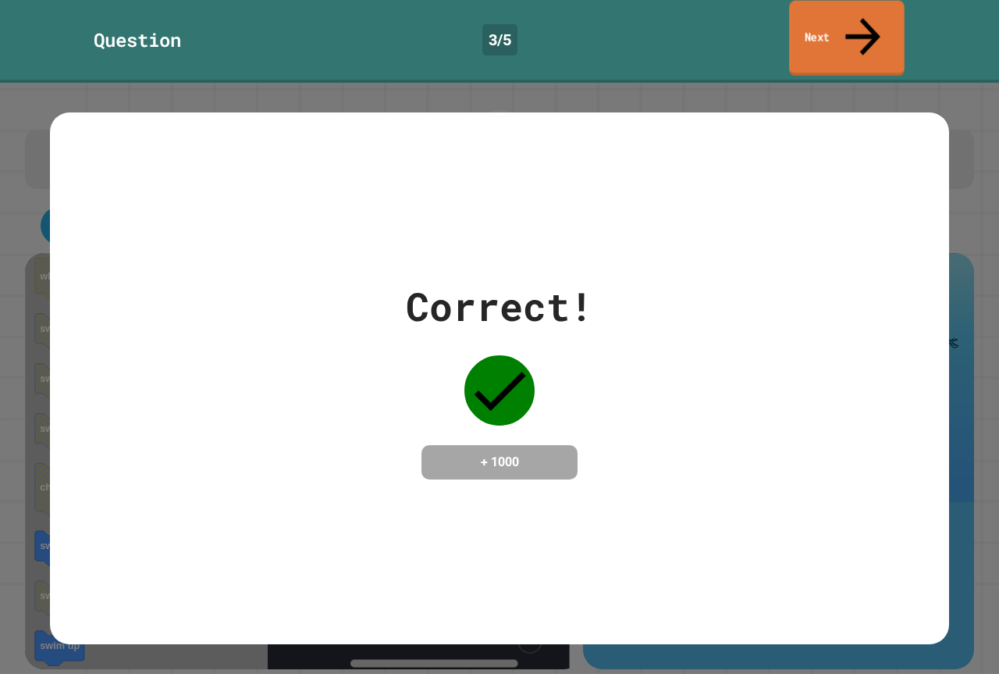
click at [861, 35] on link "Next" at bounding box center [847, 39] width 116 height 76
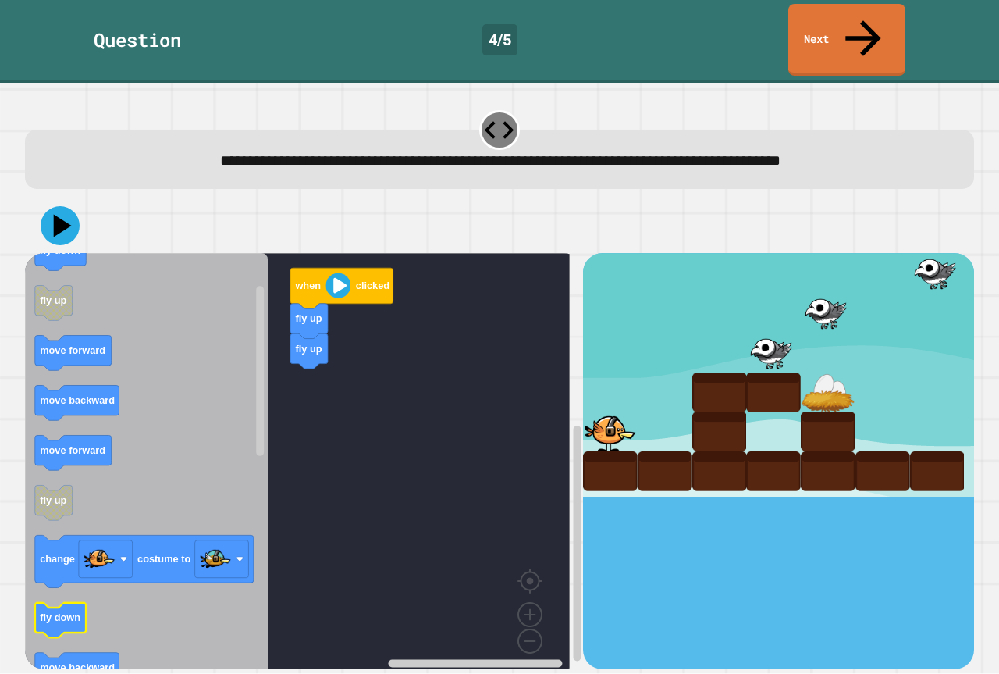
click at [69, 612] on text "fly down" at bounding box center [60, 618] width 41 height 12
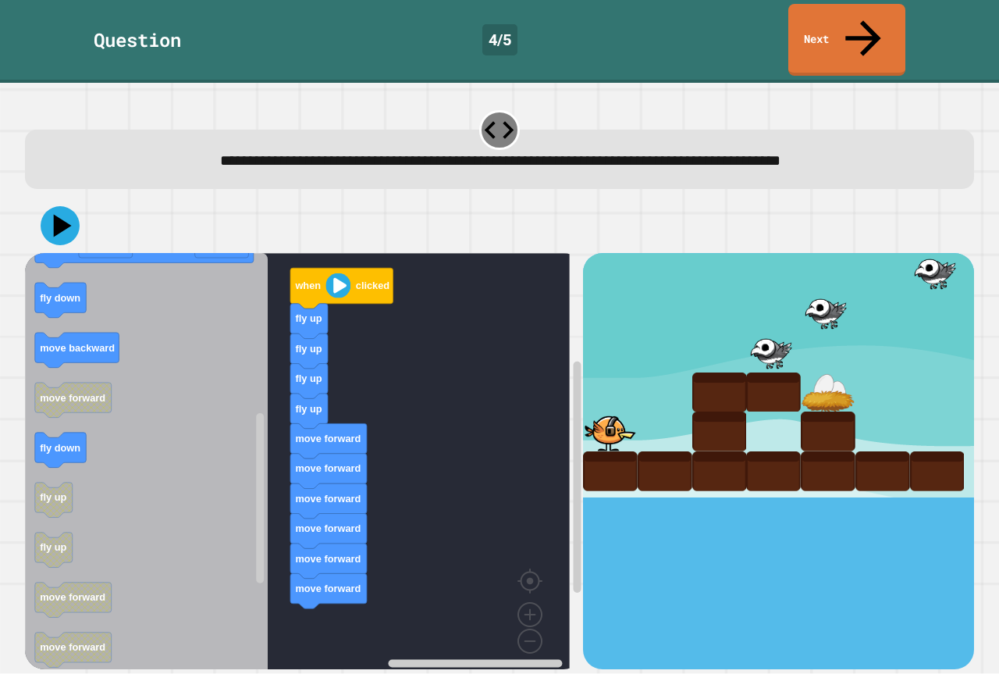
click at [315, 630] on div "when clicked fly up fly up fly up fly up move forward move forward move forward…" at bounding box center [304, 460] width 558 height 415
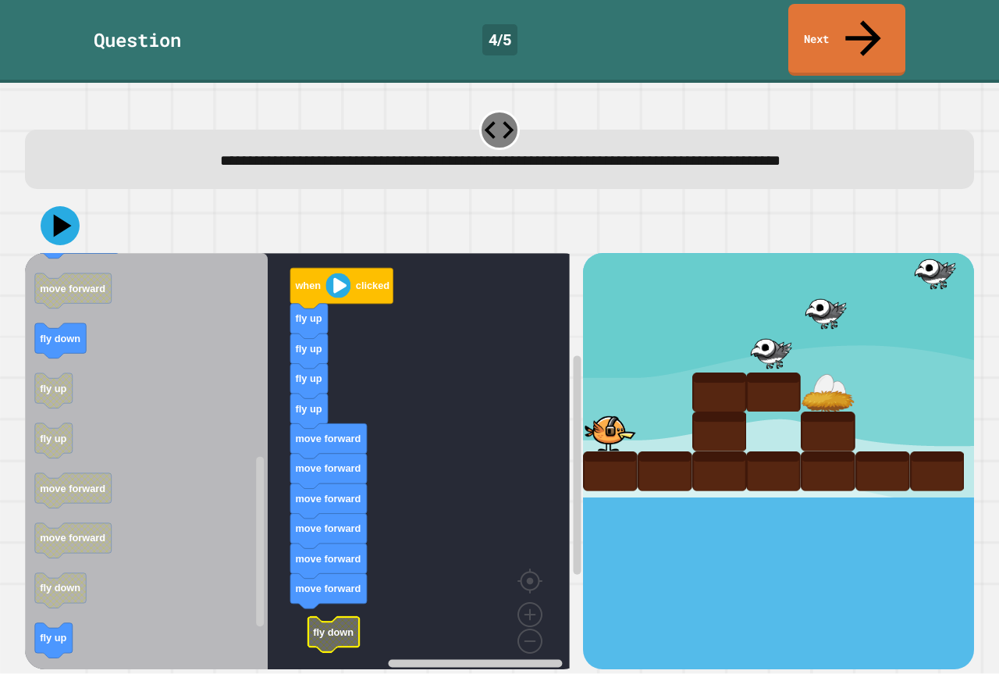
click at [338, 613] on rect "Blockly Workspace" at bounding box center [297, 467] width 545 height 428
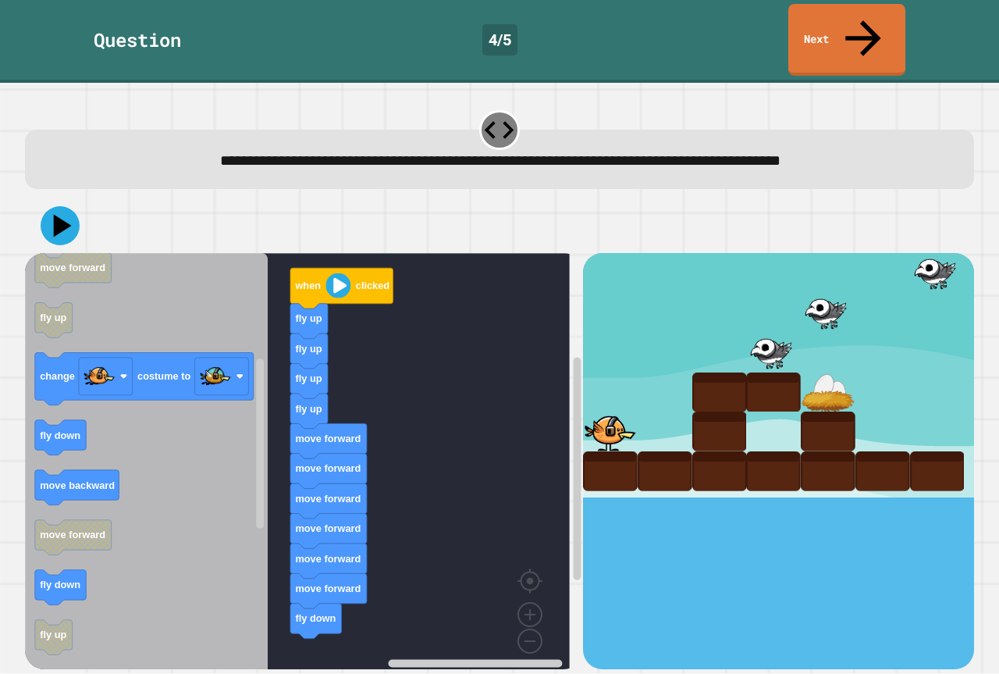
click at [236, 534] on icon "when clicked fly down fly up move forward move backward move forward fly up cha…" at bounding box center [146, 467] width 243 height 428
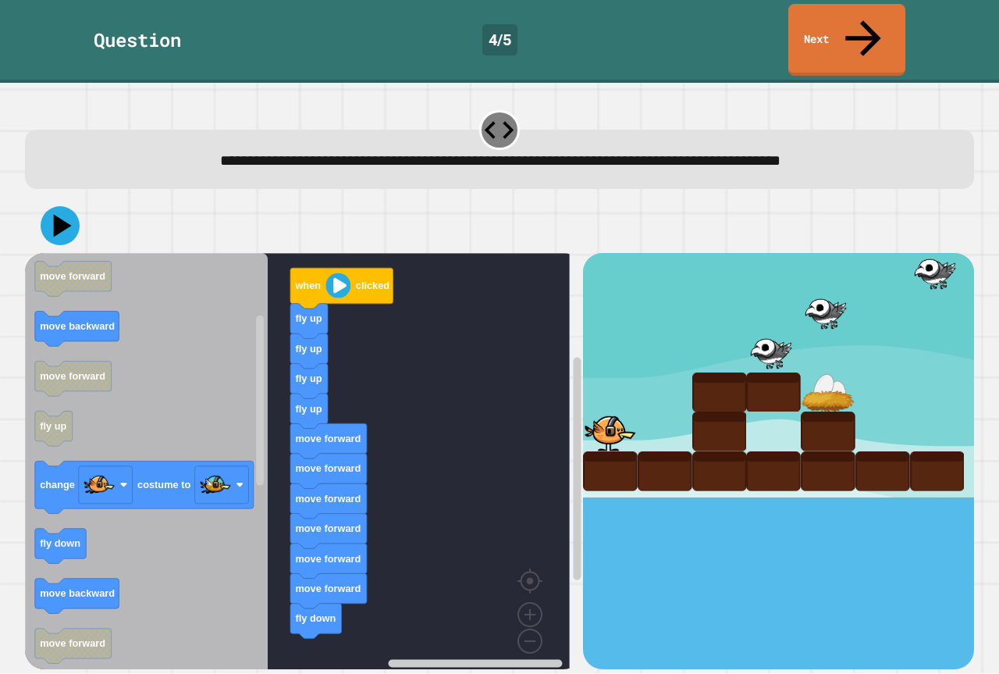
click at [163, 445] on icon "when clicked fly down fly up move forward move backward move forward fly up cha…" at bounding box center [146, 467] width 243 height 428
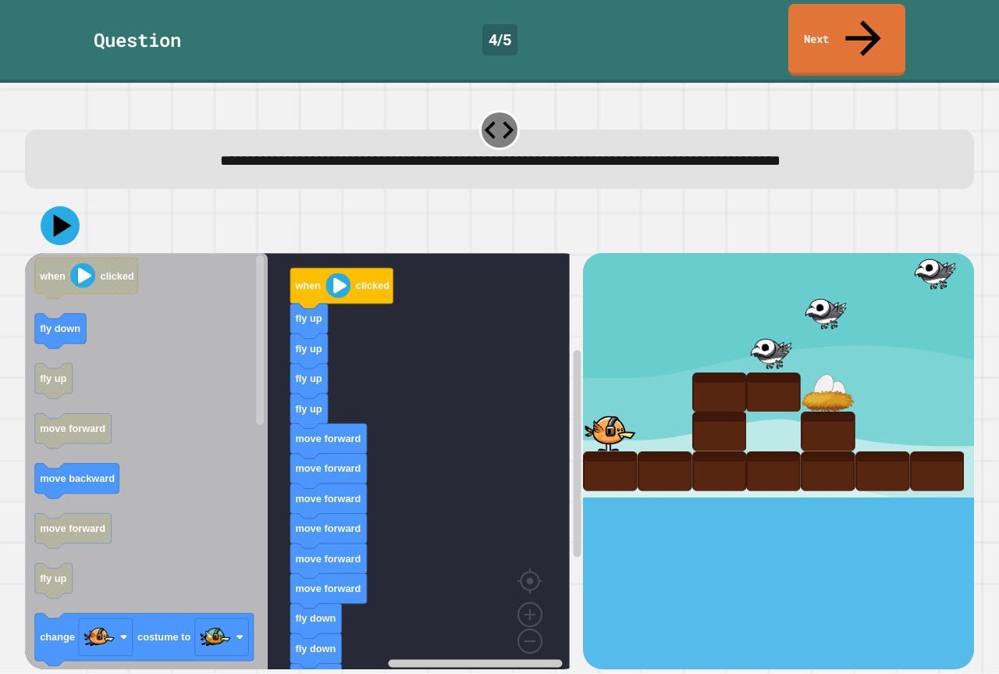
click at [268, 532] on div "when clicked fly up fly up fly up fly up move forward move forward move forward…" at bounding box center [304, 460] width 558 height 415
click at [50, 202] on icon at bounding box center [60, 225] width 47 height 47
drag, startPoint x: 66, startPoint y: 200, endPoint x: 52, endPoint y: 206, distance: 14.7
click at [62, 202] on icon at bounding box center [60, 225] width 47 height 47
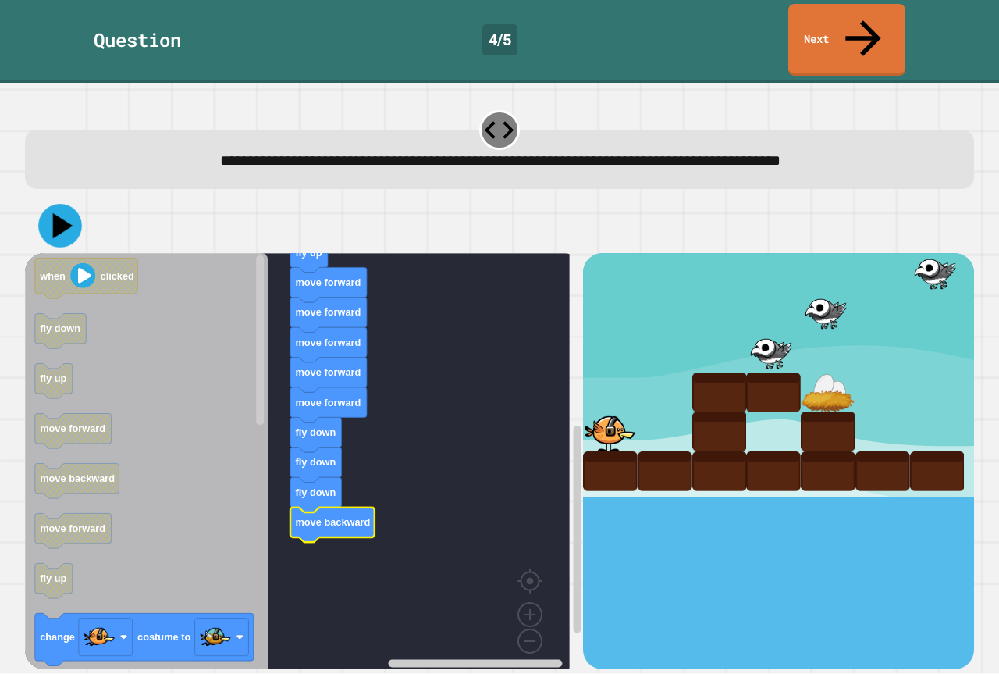
drag, startPoint x: 66, startPoint y: 190, endPoint x: 47, endPoint y: 194, distance: 19.3
click at [65, 213] on icon at bounding box center [63, 226] width 20 height 26
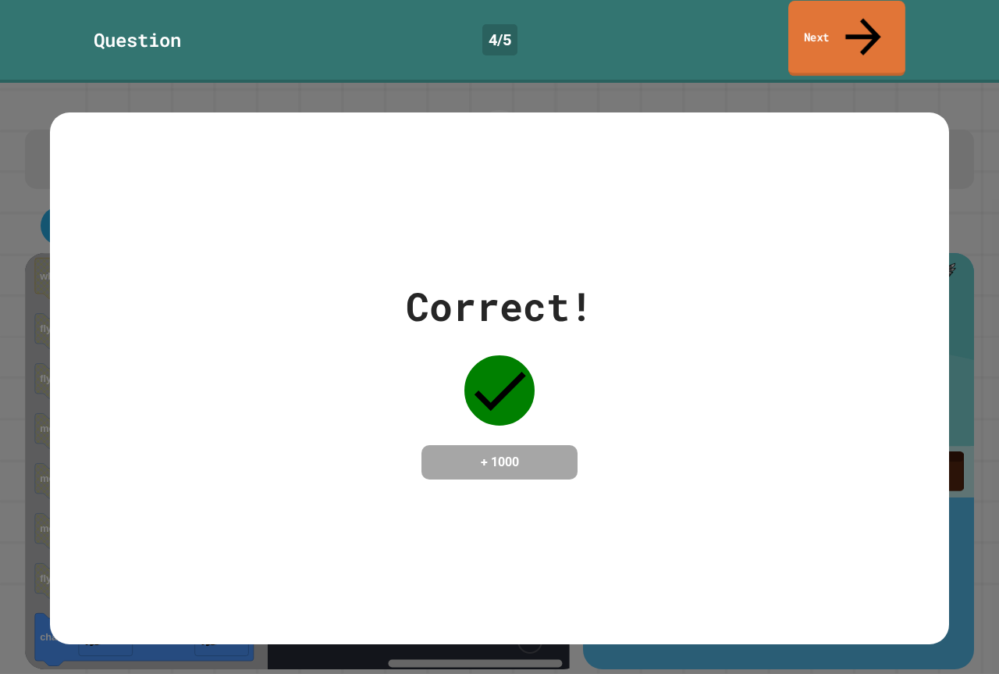
click at [884, 34] on link "Next" at bounding box center [846, 39] width 117 height 76
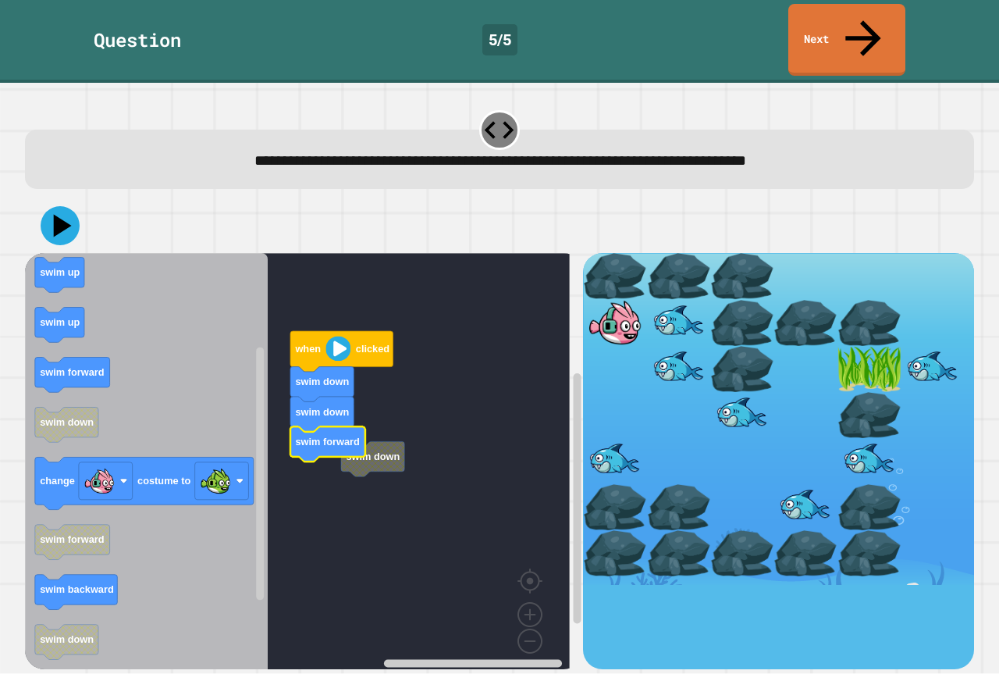
click at [383, 445] on rect "Blockly Workspace" at bounding box center [297, 467] width 545 height 428
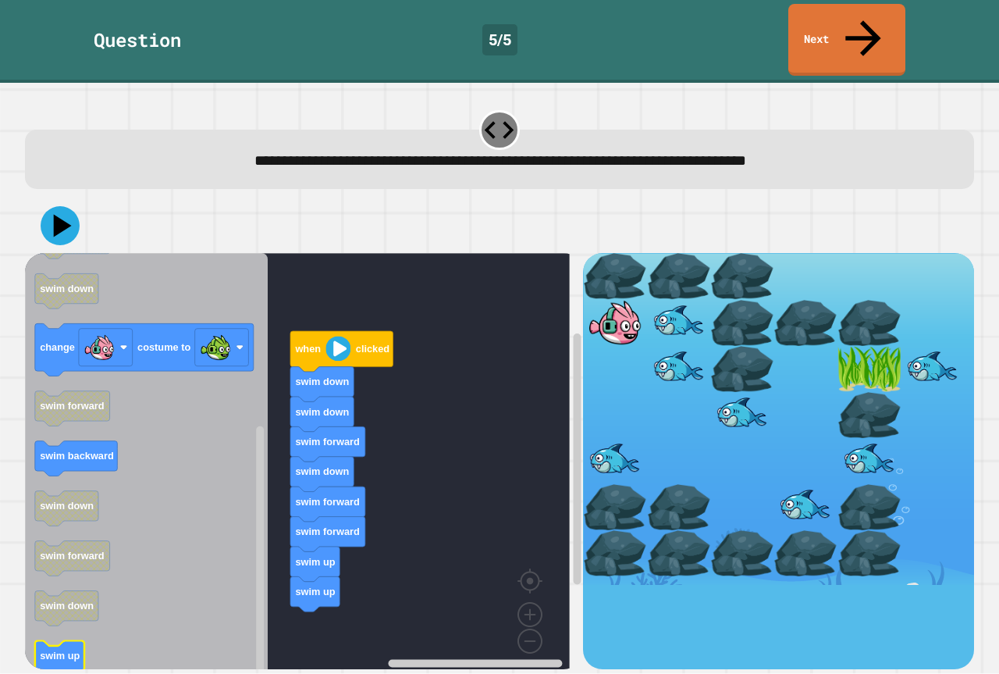
click at [86, 624] on icon "Blockly Workspace" at bounding box center [146, 467] width 243 height 428
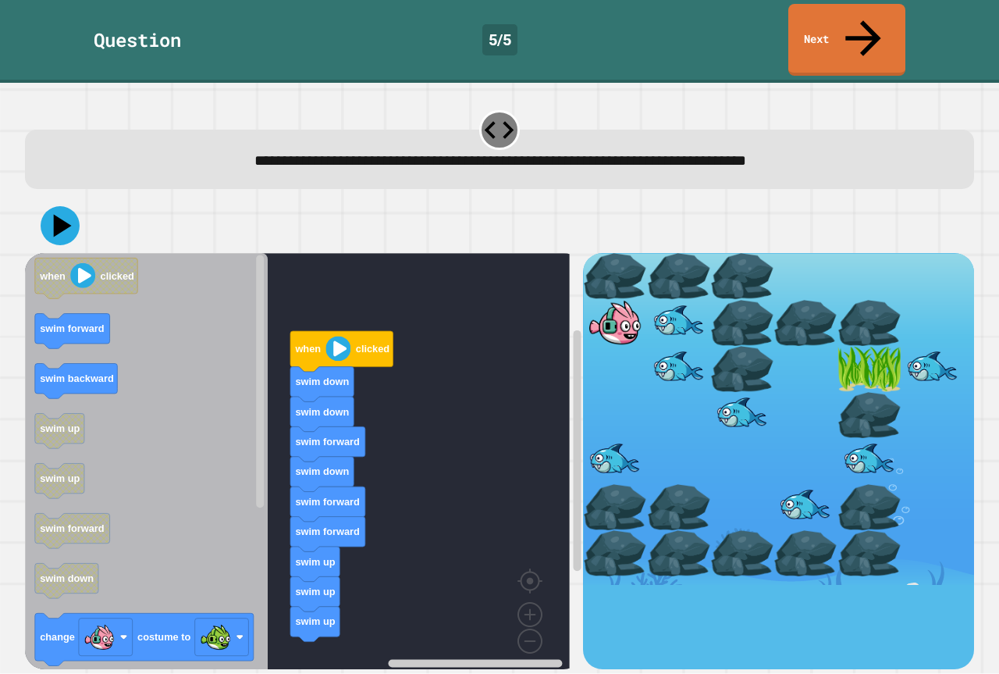
click at [249, 453] on icon "when clicked swim forward swim backward swim up swim up swim forward swim down …" at bounding box center [146, 467] width 243 height 428
click at [43, 198] on div at bounding box center [499, 225] width 949 height 55
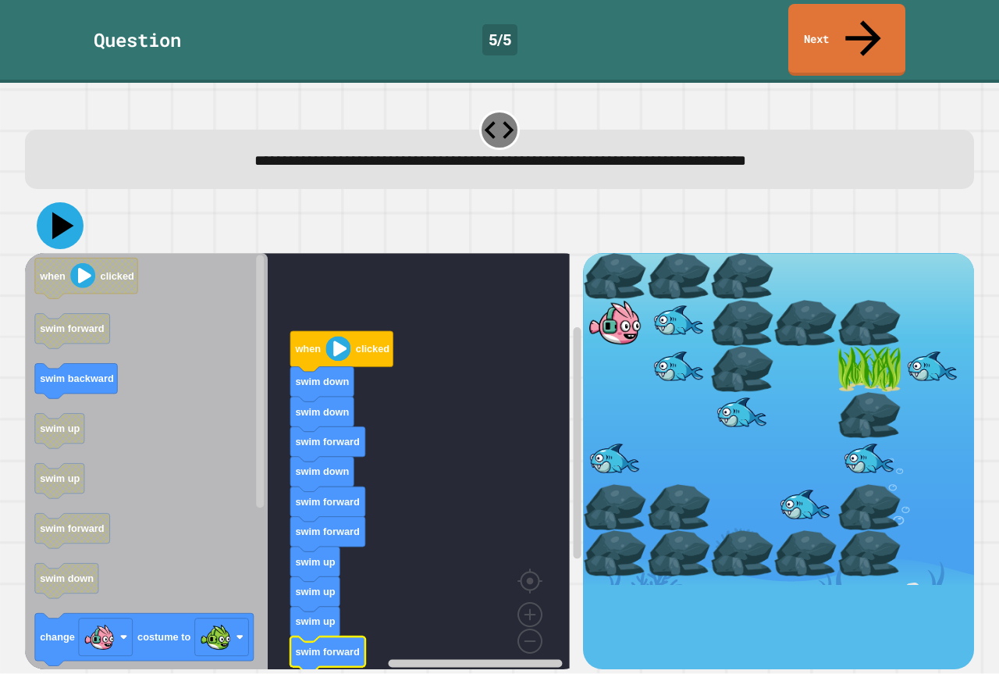
click at [55, 212] on icon at bounding box center [63, 225] width 22 height 27
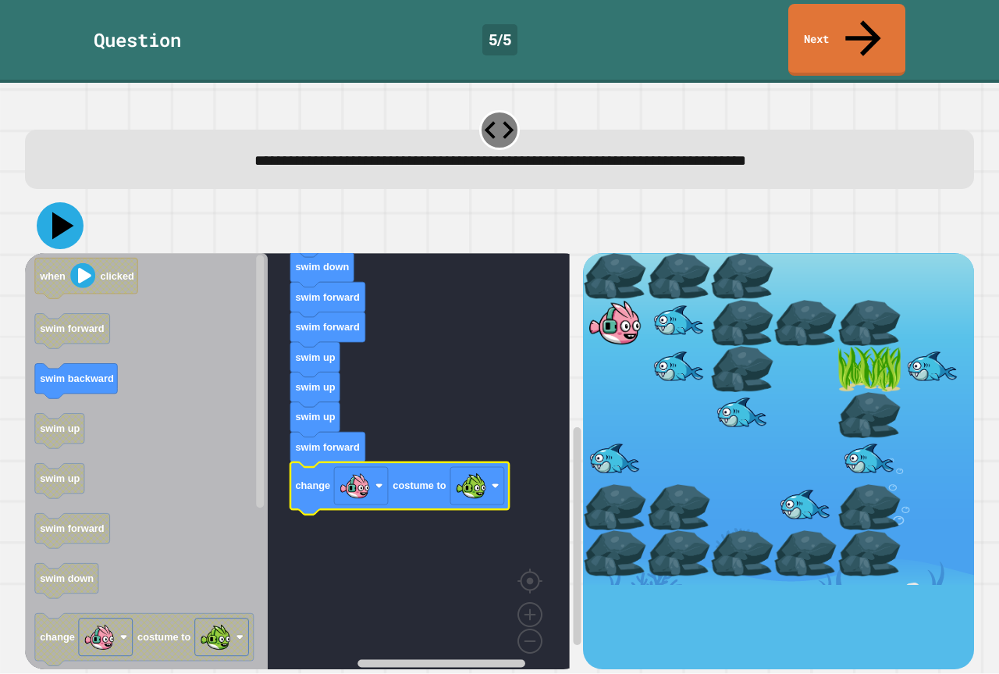
click at [48, 202] on icon at bounding box center [60, 225] width 47 height 47
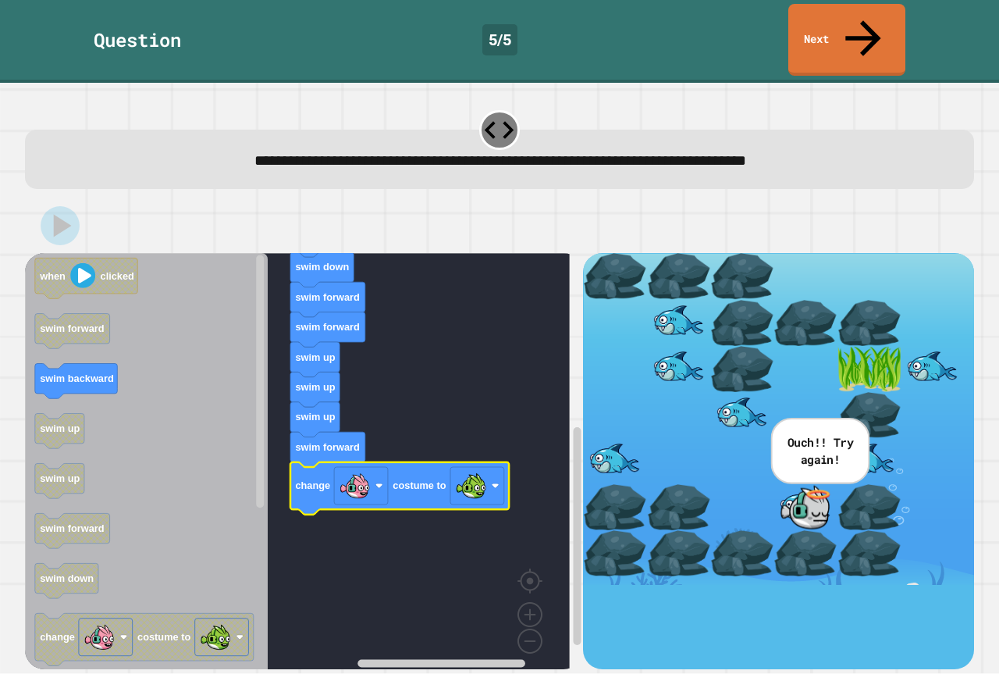
click at [264, 388] on div "when clicked swim down swim down swim forward swim down swim forward swim forwa…" at bounding box center [304, 460] width 558 height 415
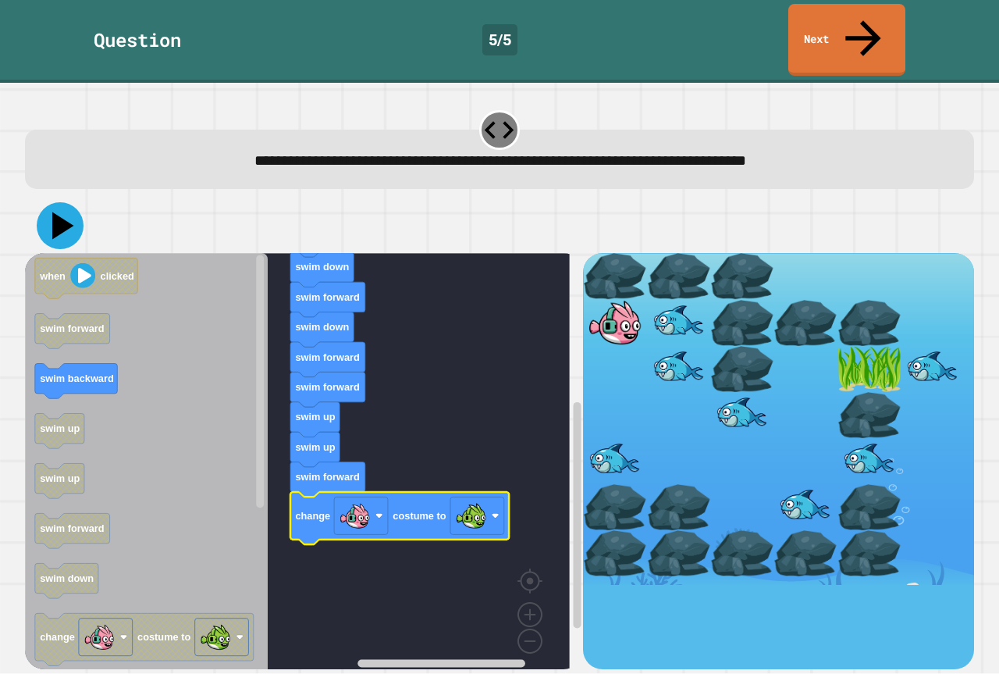
click at [49, 202] on icon at bounding box center [60, 225] width 47 height 47
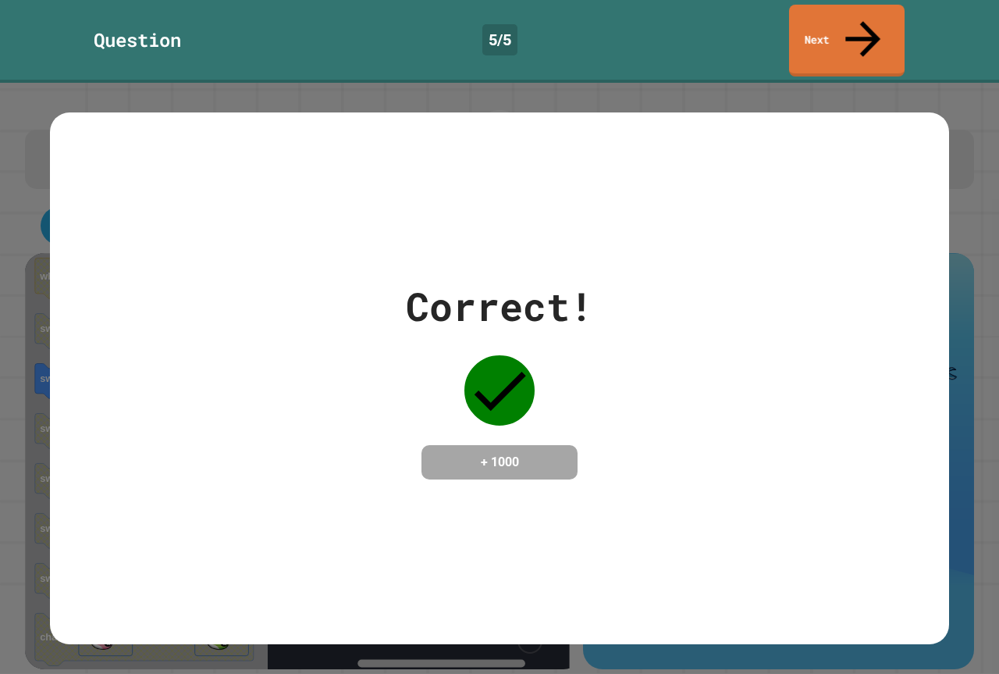
click at [850, 44] on div "**********" at bounding box center [499, 337] width 999 height 674
click at [802, 1] on link "Next" at bounding box center [847, 39] width 116 height 76
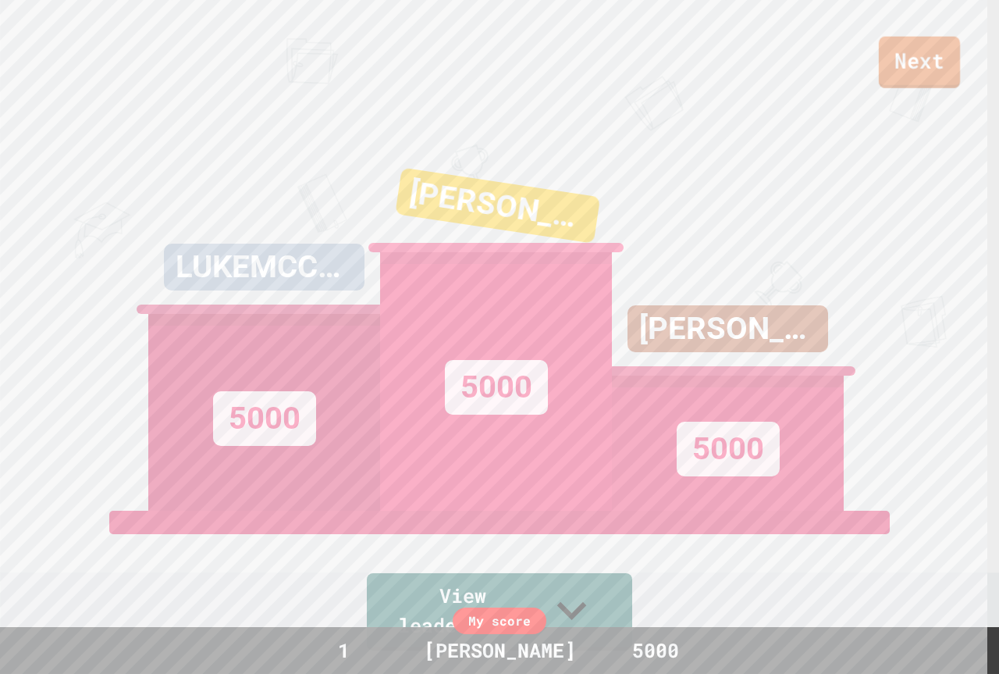
click at [900, 54] on link "Next" at bounding box center [919, 63] width 81 height 52
